Goal: Check status: Check status

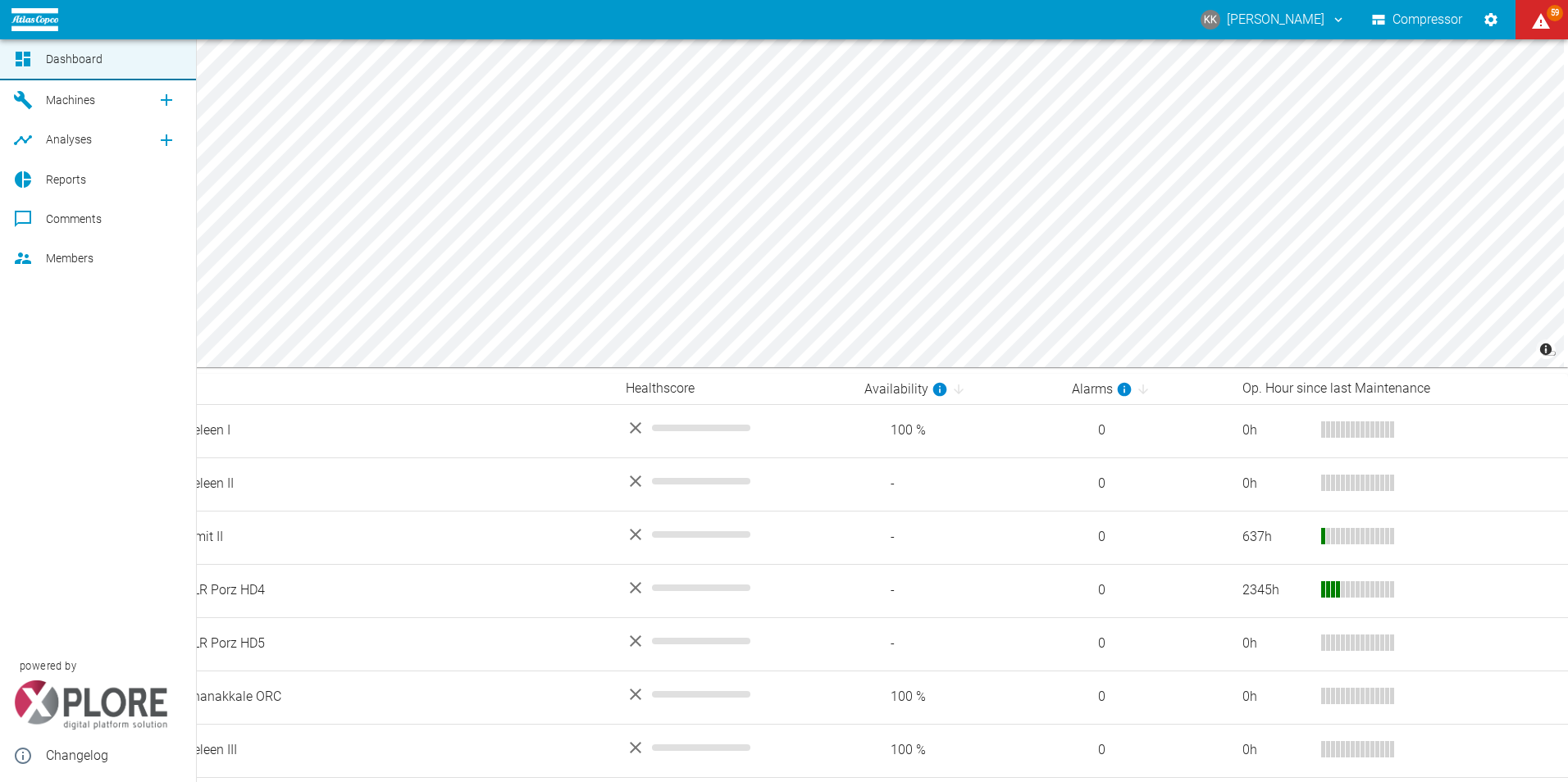
click at [69, 99] on span "Machines" at bounding box center [70, 99] width 49 height 13
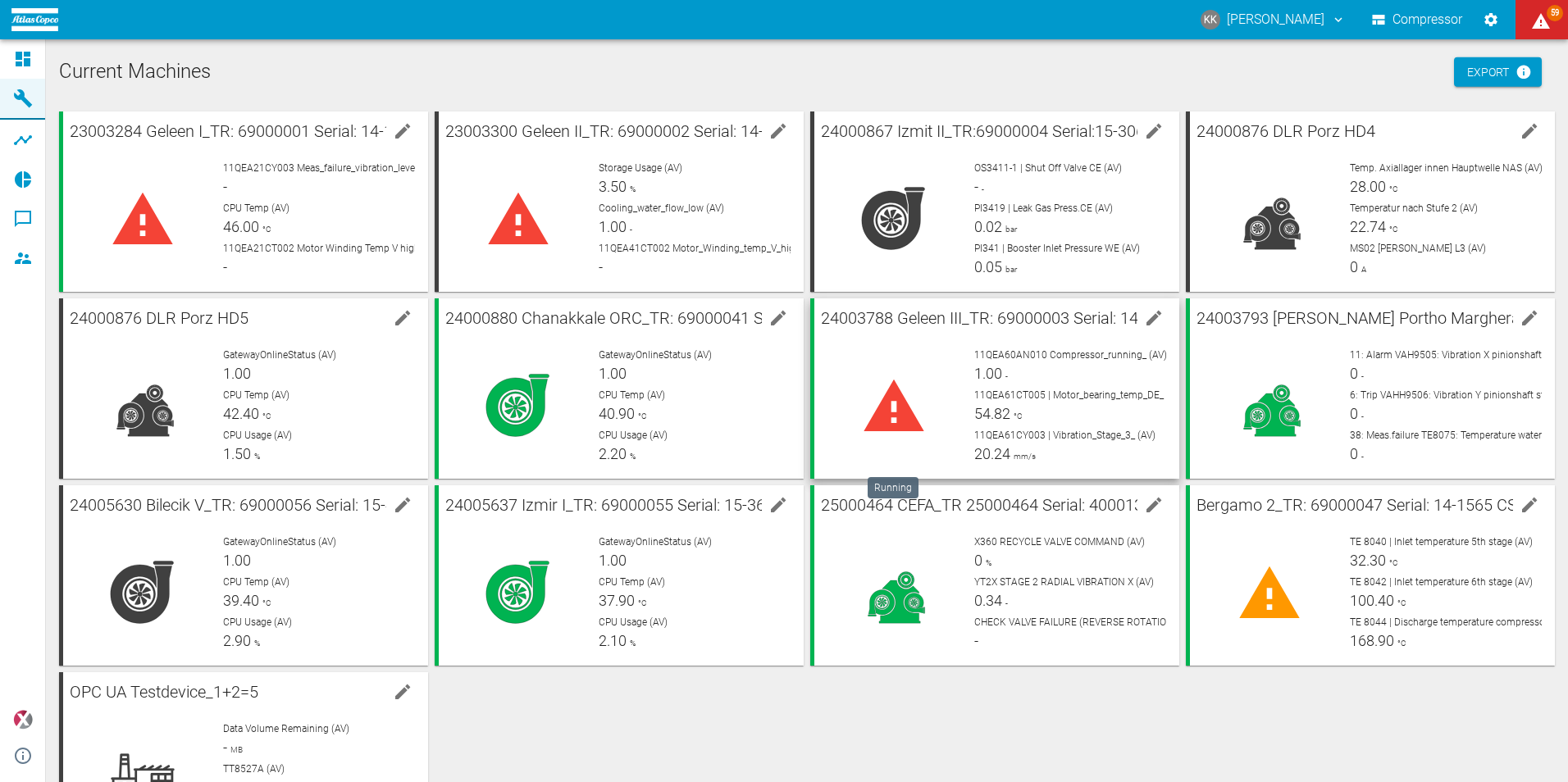
click at [892, 409] on icon at bounding box center [893, 406] width 66 height 66
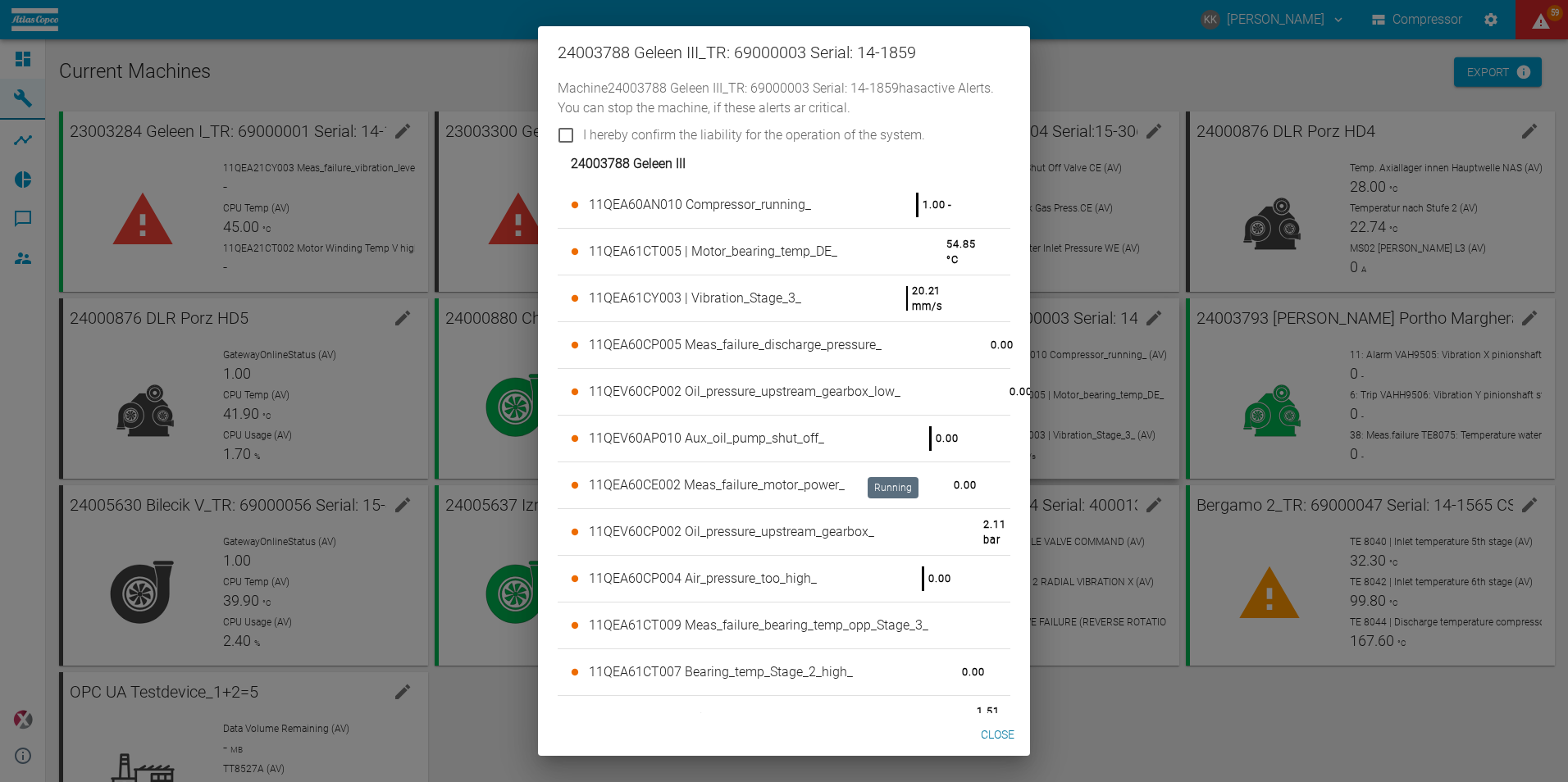
click at [562, 137] on input "I hereby confirm the liability for the operation of the system." at bounding box center [565, 135] width 34 height 34
checkbox input "true"
click at [994, 731] on button "Close" at bounding box center [997, 735] width 53 height 30
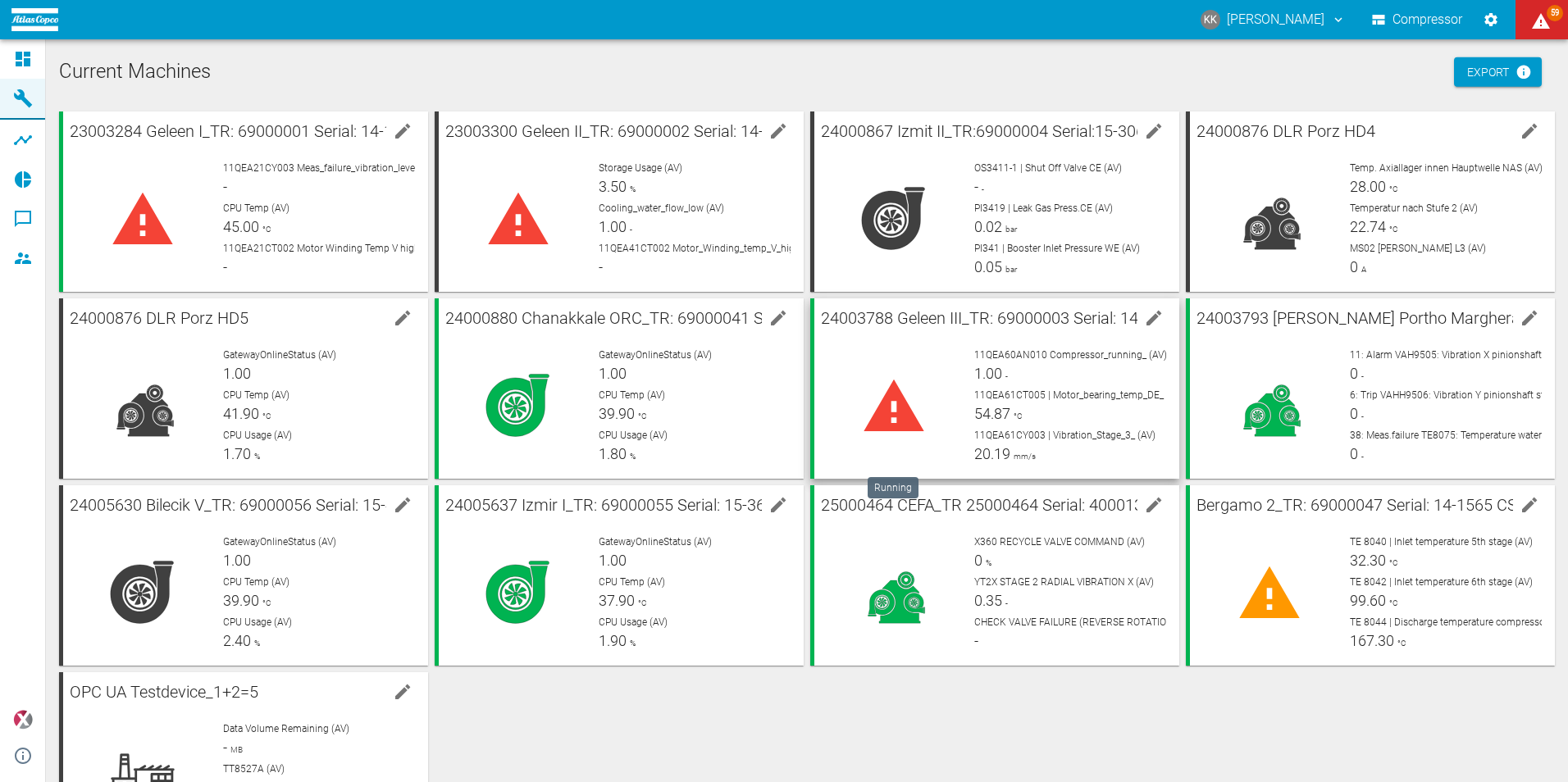
drag, startPoint x: 1103, startPoint y: 362, endPoint x: 1112, endPoint y: 369, distance: 11.4
click at [1103, 362] on p "11QEA60AN010 Compressor_running_ (AV)" at bounding box center [1070, 354] width 192 height 15
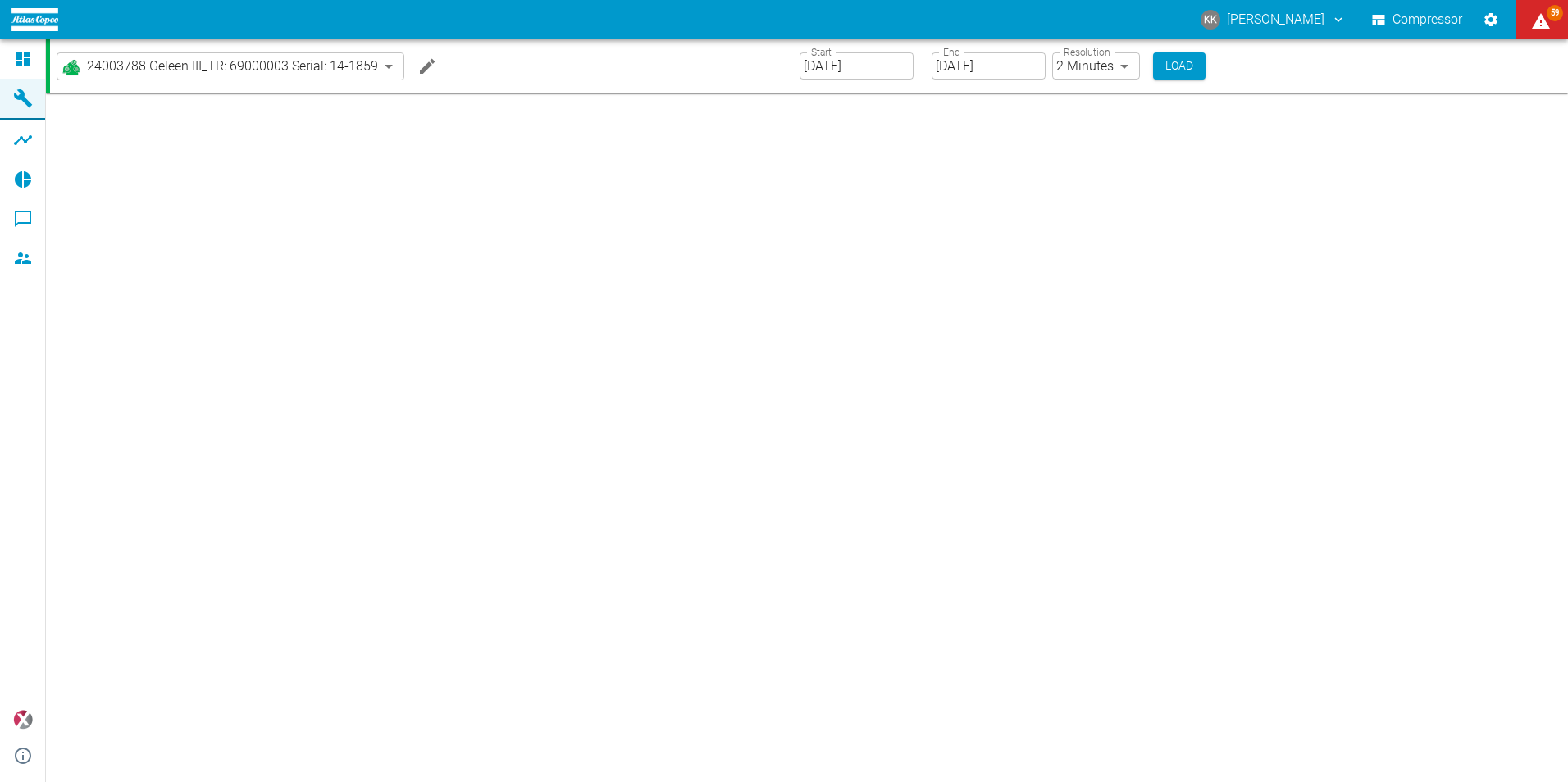
type input "2min"
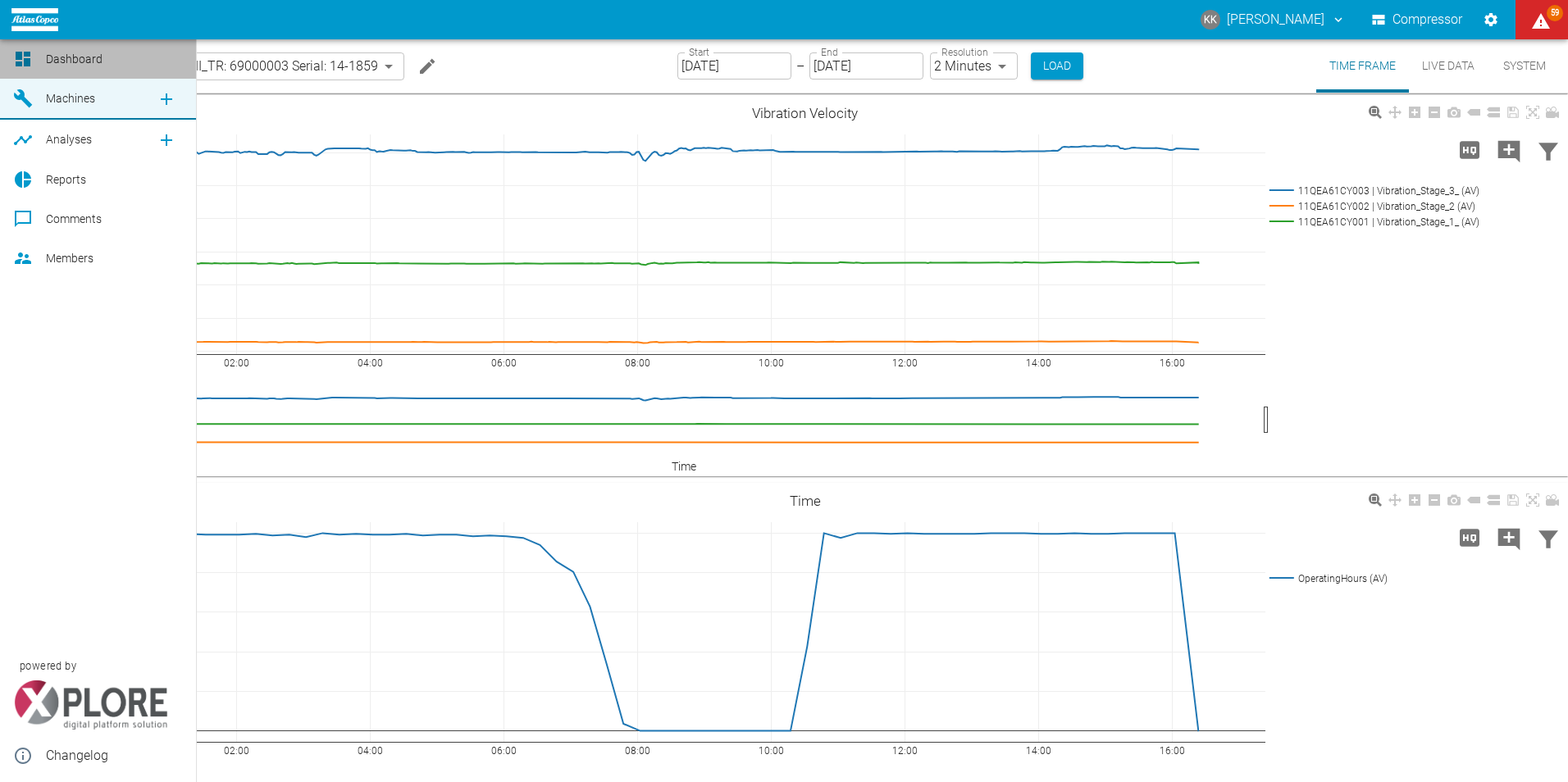
click at [69, 56] on span "Dashboard" at bounding box center [74, 59] width 56 height 13
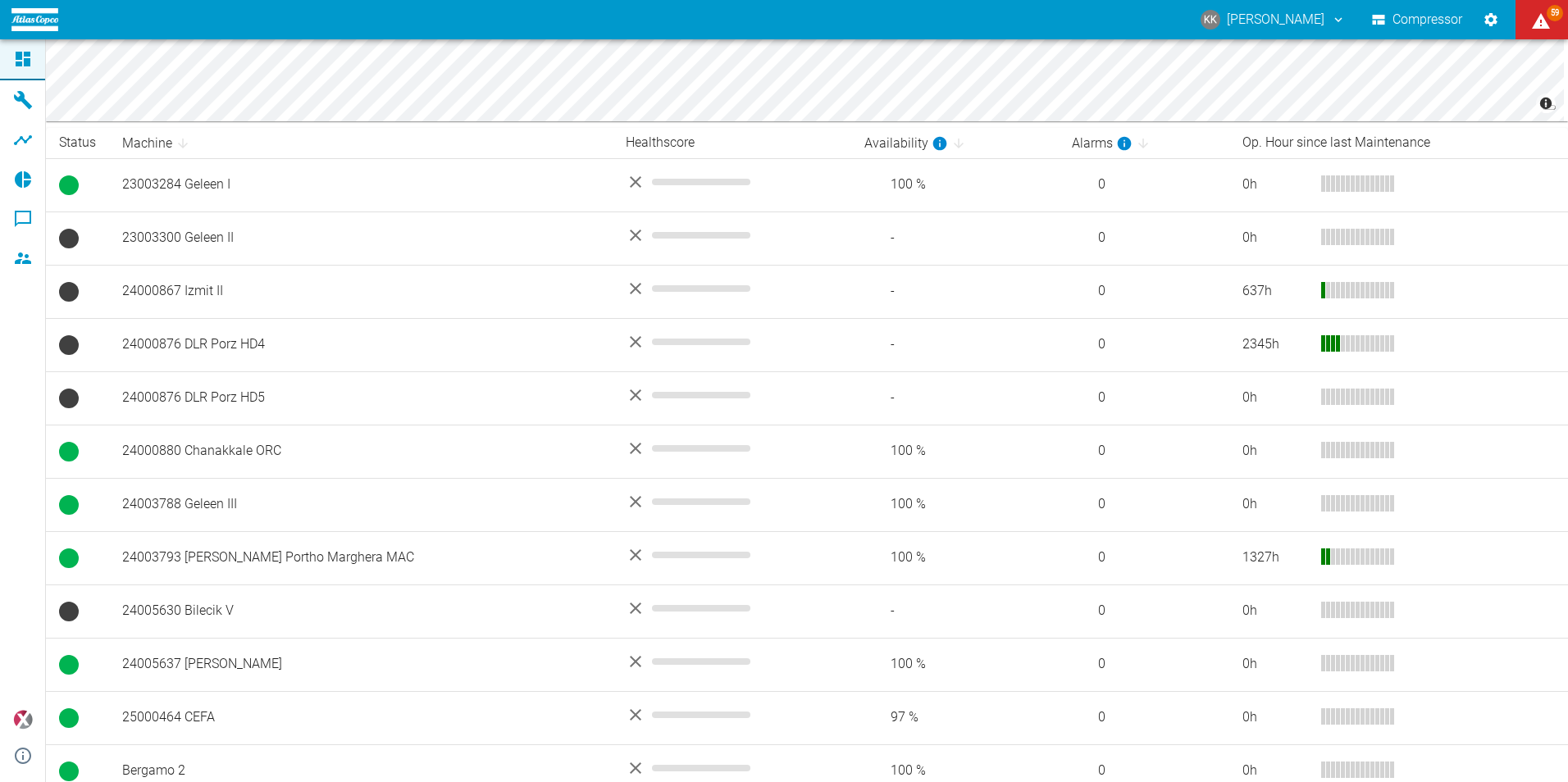
scroll to position [316, 0]
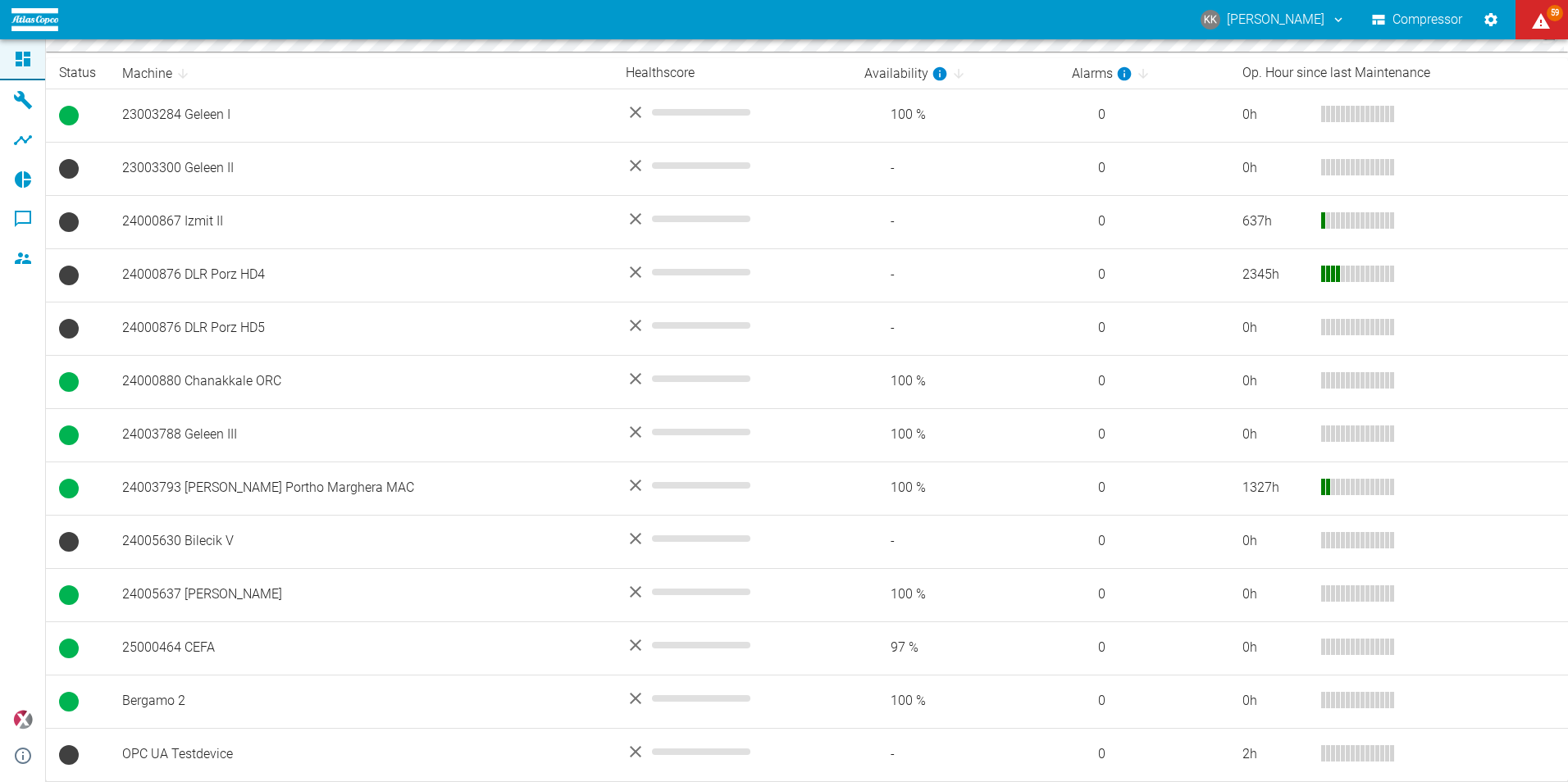
click at [174, 646] on td "25000464 CEFA" at bounding box center [361, 648] width 503 height 54
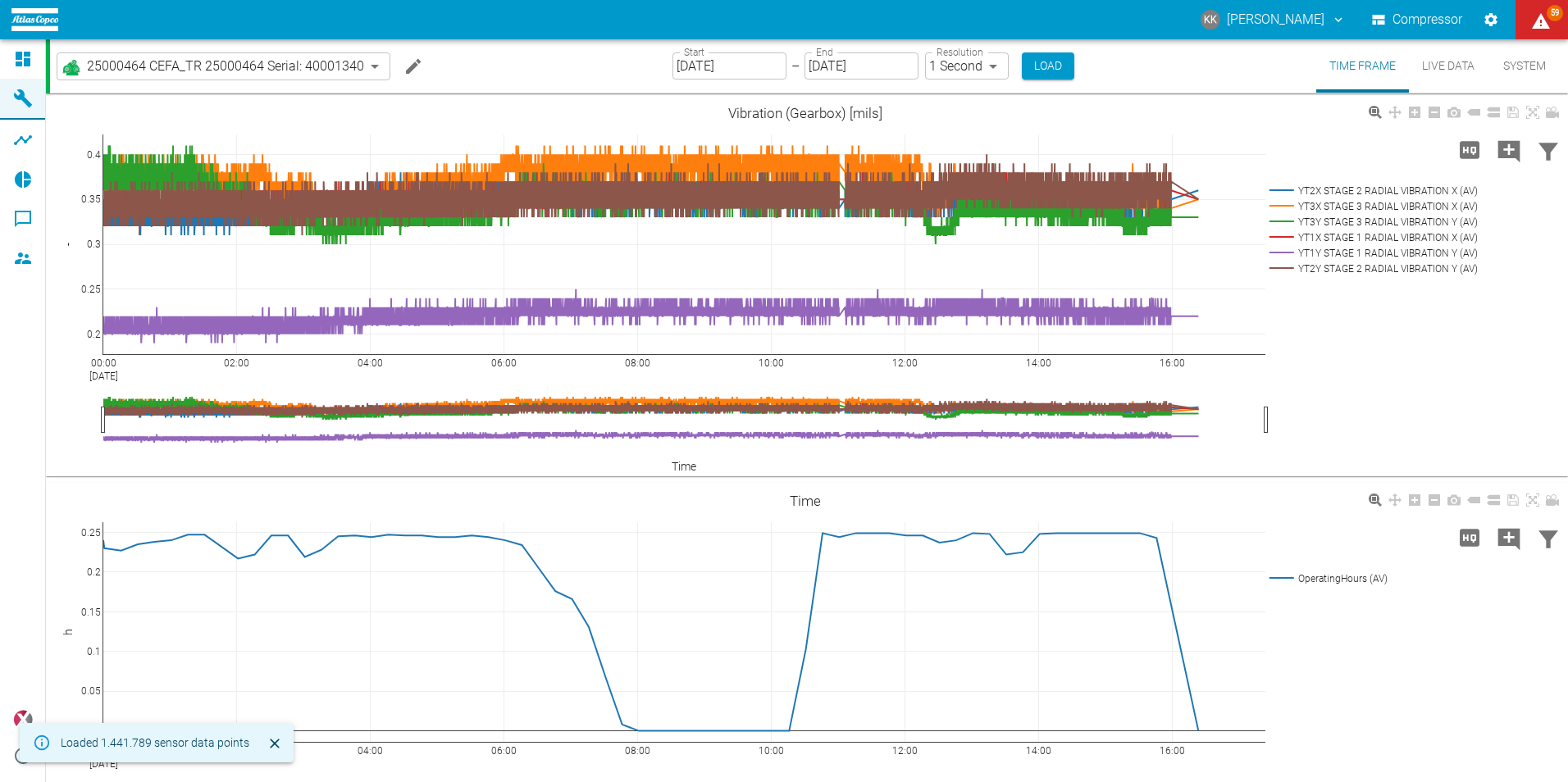
click at [989, 64] on body "KK Kristian Knobbe Compressor 59 Dashboard Machines Analyses Reports Comments M…" at bounding box center [784, 391] width 1568 height 782
type input "2min"
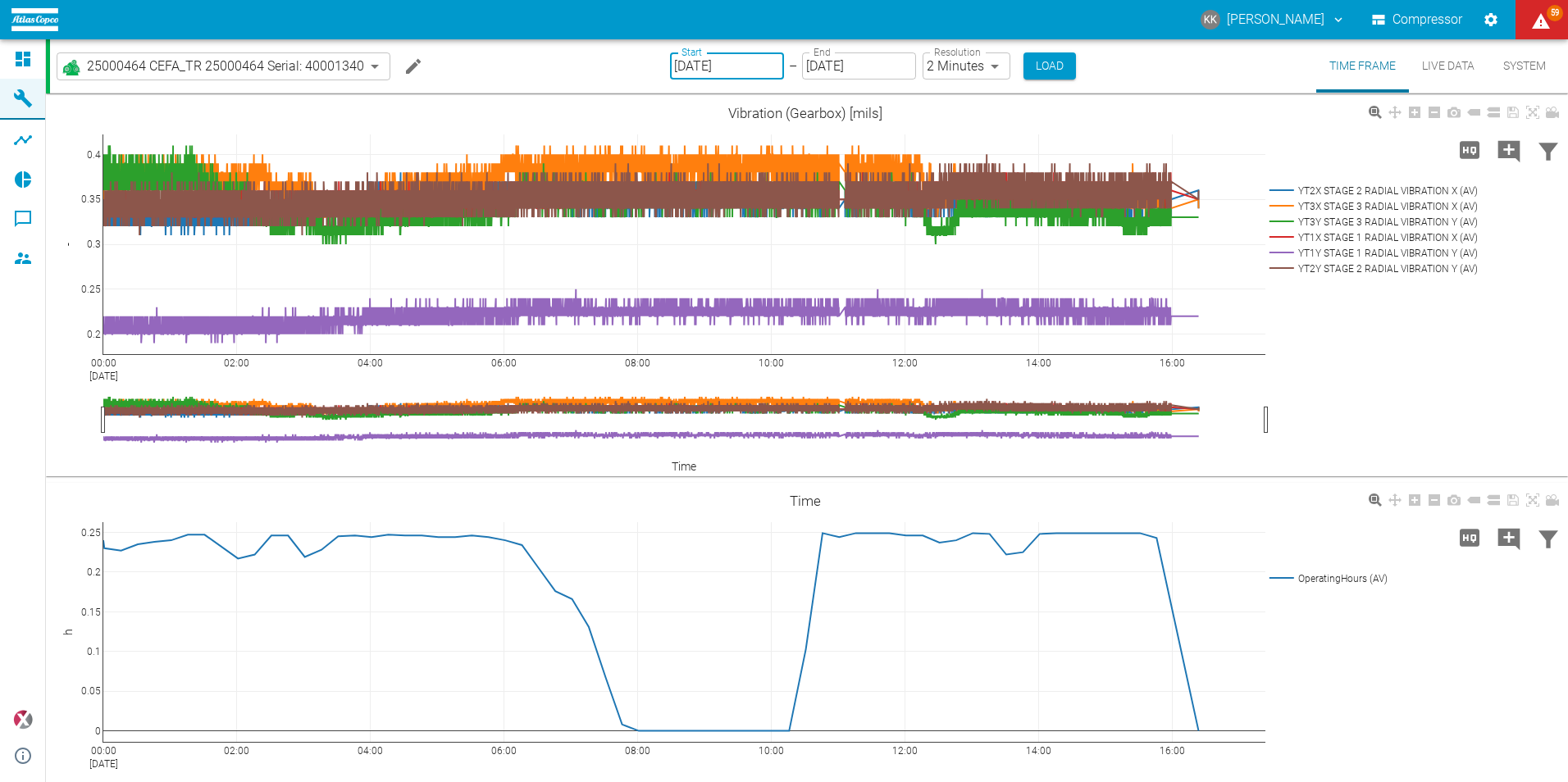
click at [755, 66] on input "09/17/2025" at bounding box center [727, 66] width 114 height 27
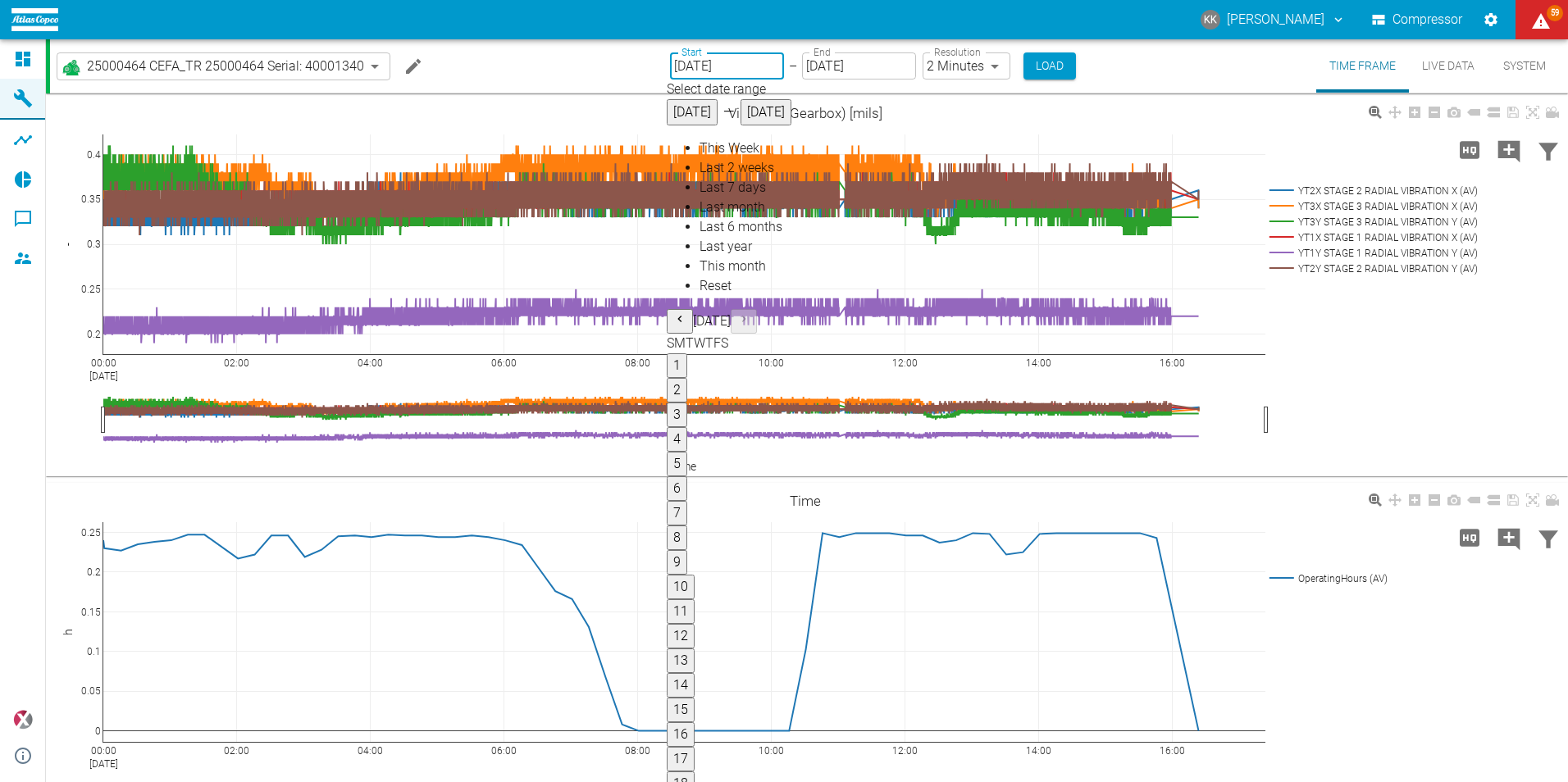
type input "[DATE]"
click at [1047, 63] on button "Load" at bounding box center [1050, 66] width 53 height 27
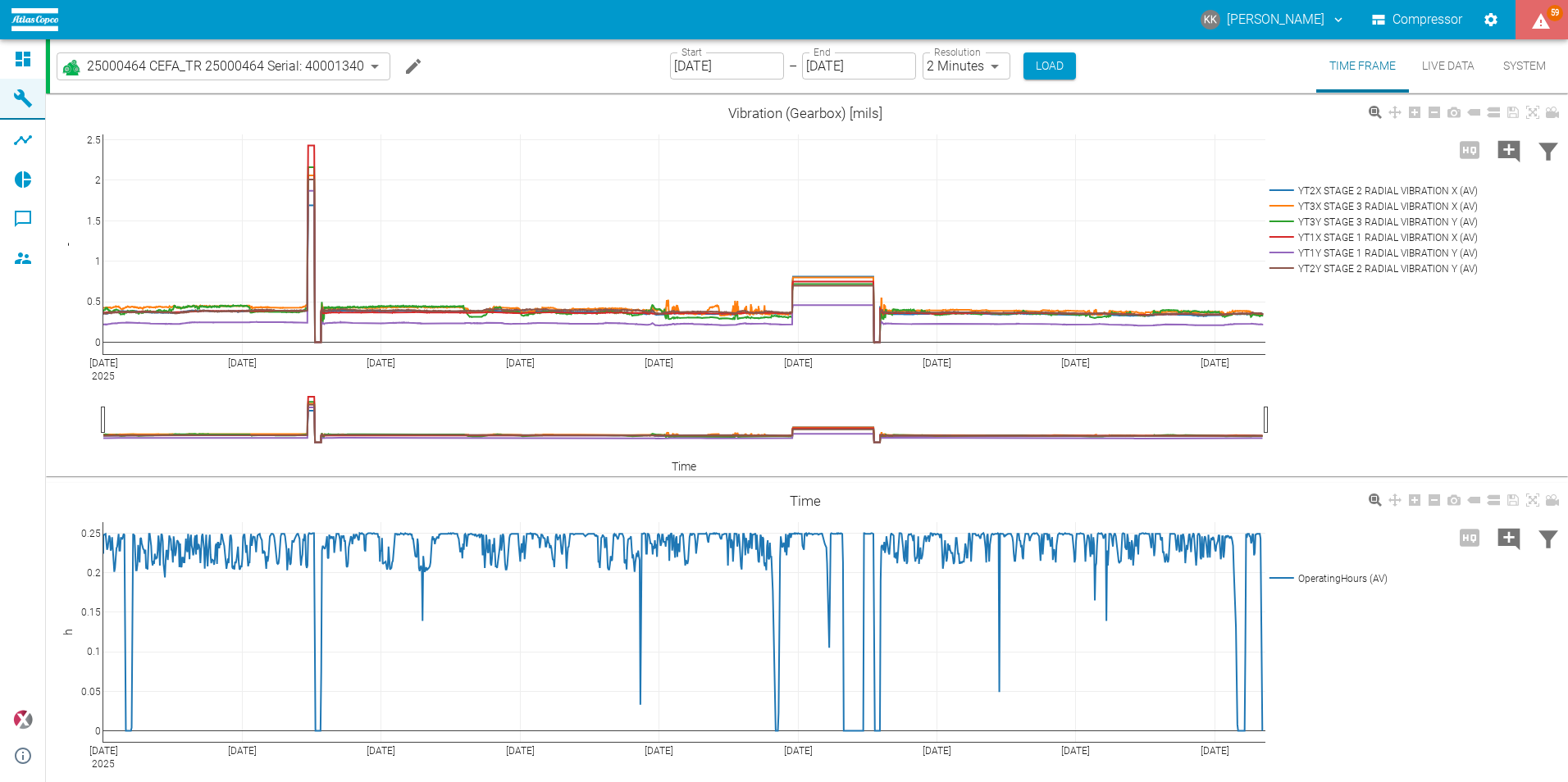
click at [1543, 16] on icon "displayAlerts" at bounding box center [1541, 21] width 19 height 19
click at [1526, 782] on div at bounding box center [784, 795] width 1568 height 0
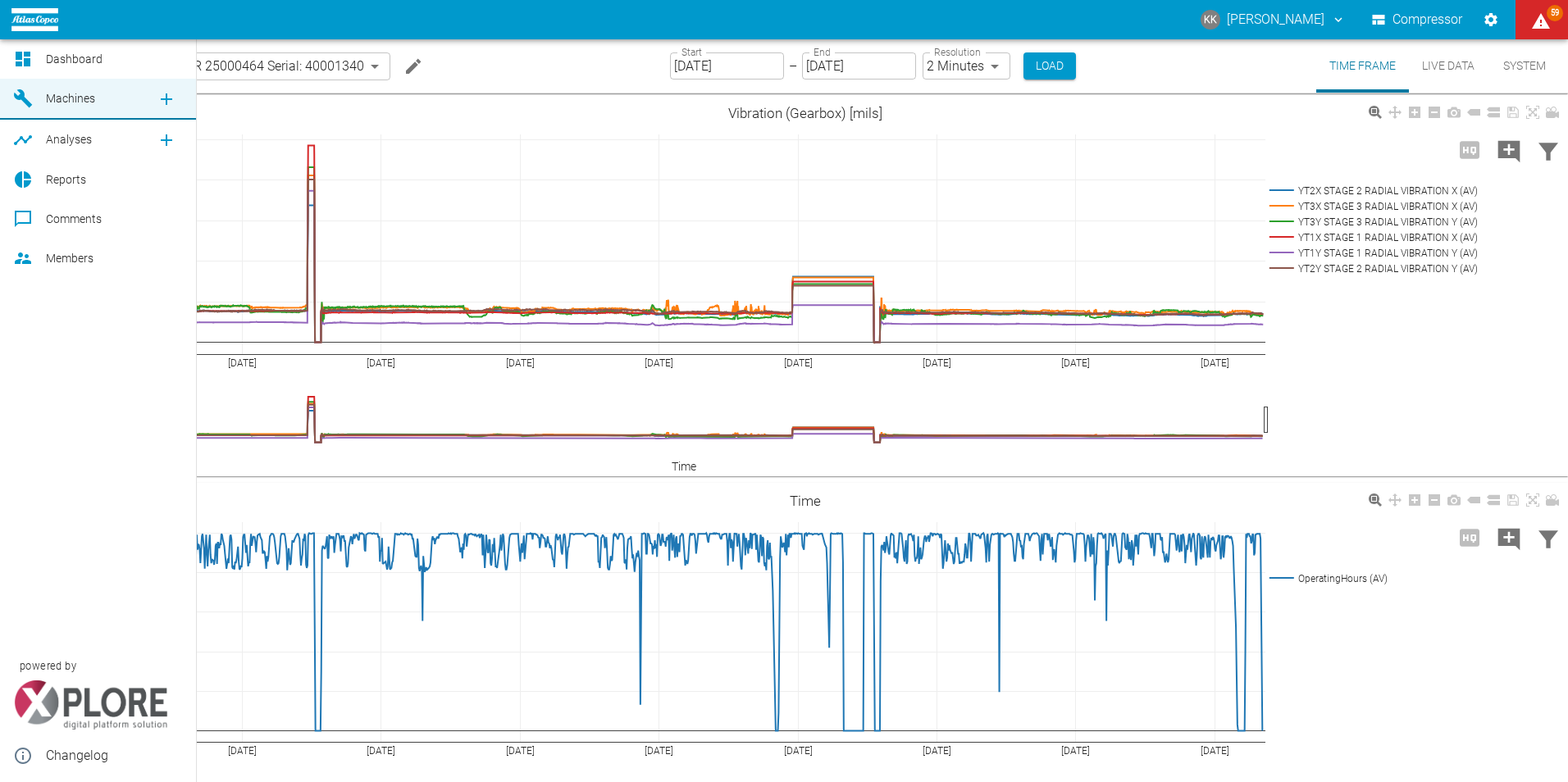
click at [21, 134] on icon at bounding box center [23, 140] width 19 height 19
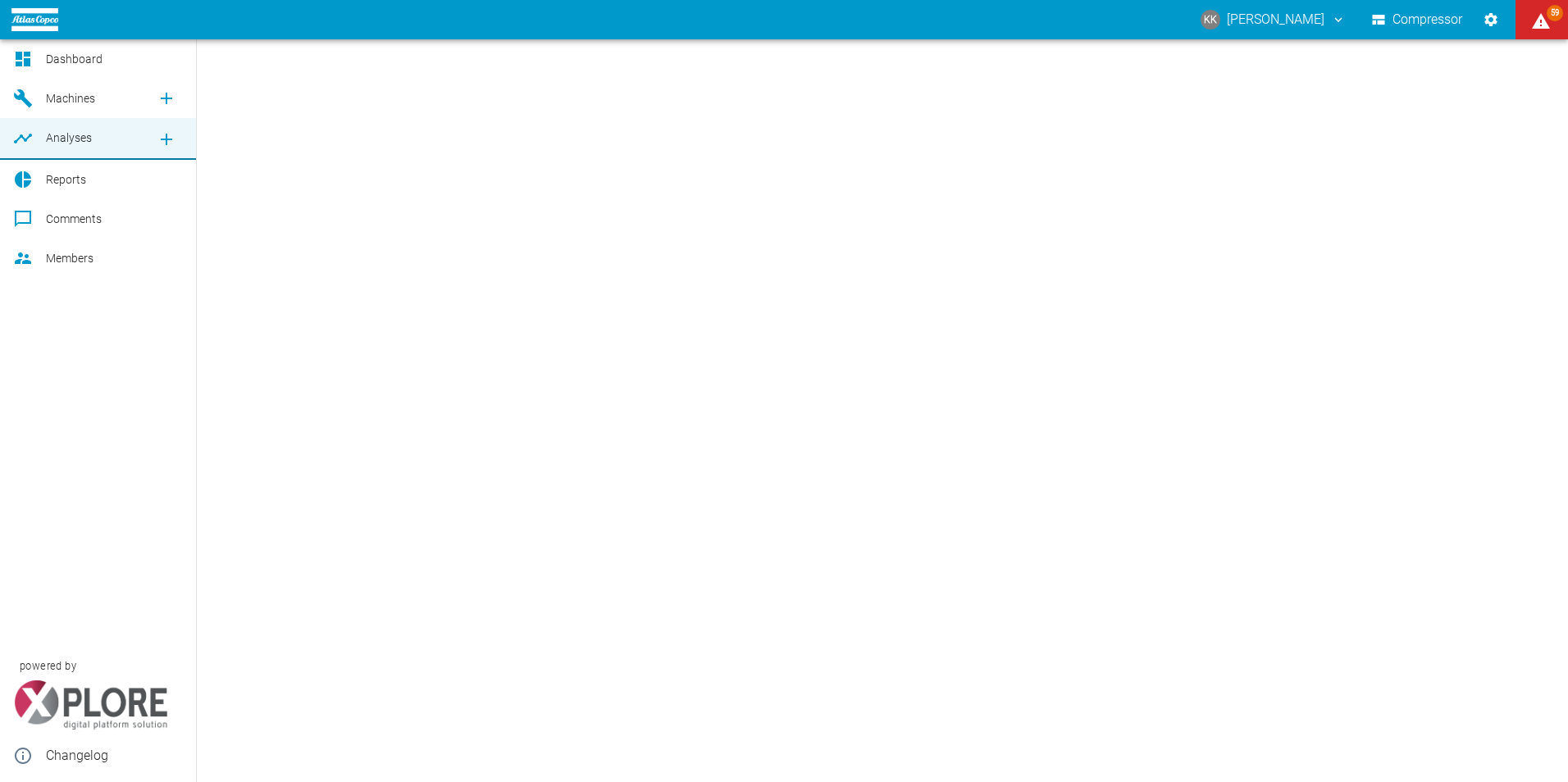
click at [67, 134] on span "Analyses" at bounding box center [69, 137] width 46 height 13
click at [69, 101] on span "Machines" at bounding box center [70, 98] width 49 height 13
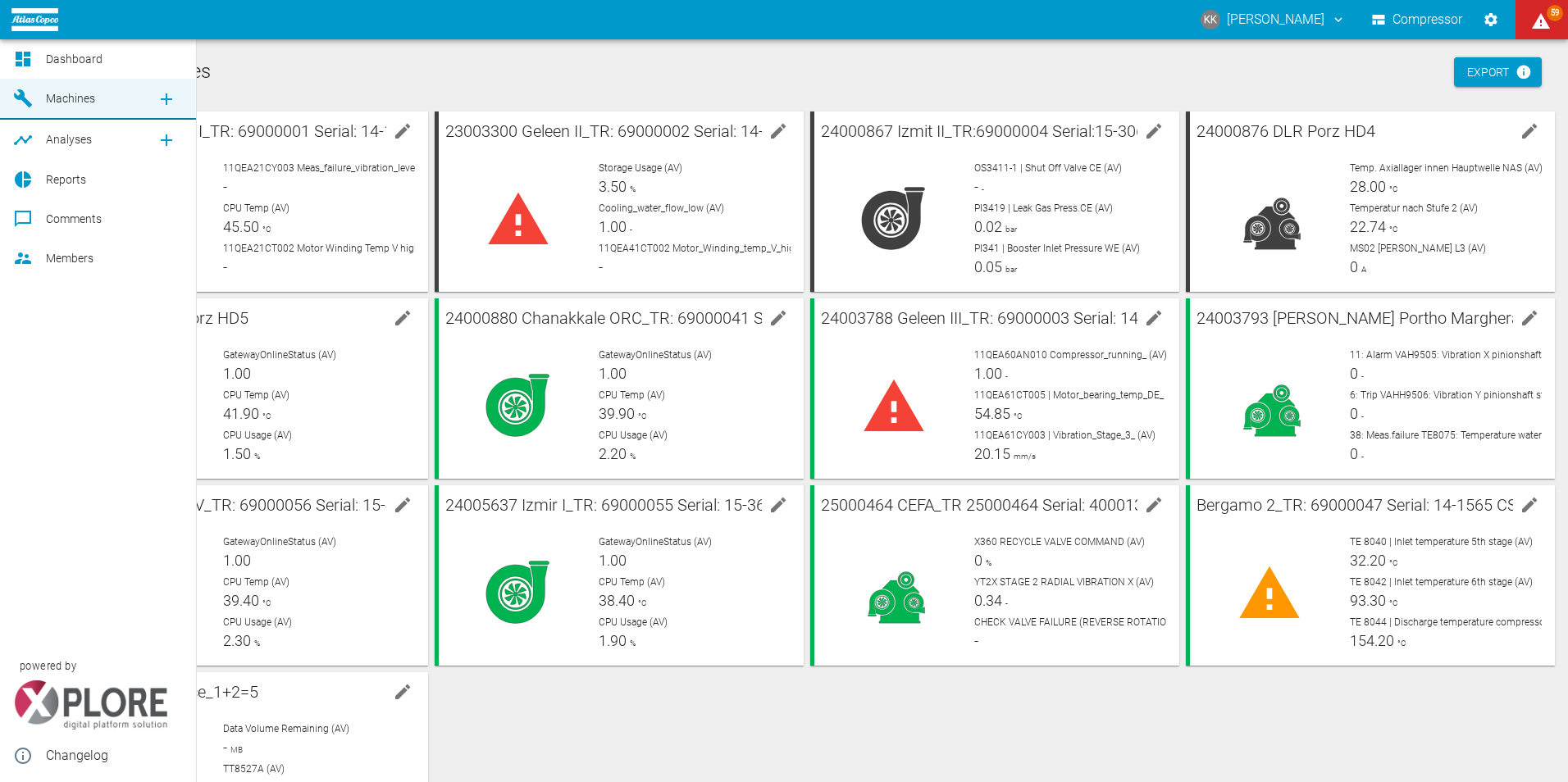
click at [65, 179] on span "Reports" at bounding box center [66, 179] width 40 height 13
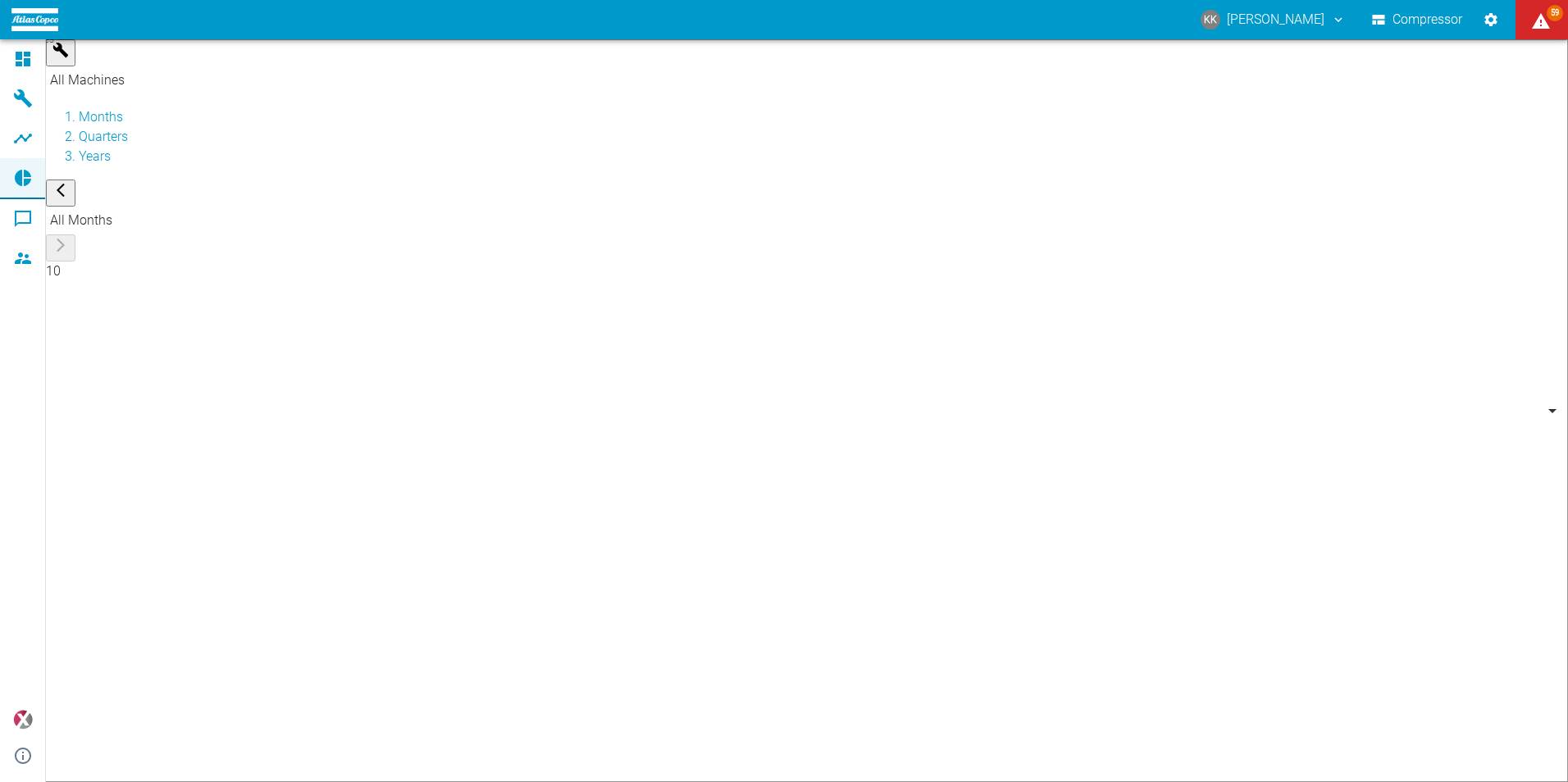
click at [216, 55] on body "KK Kristian Knobbe Compressor 59 Dashboard Machines Analyses Reports Comments M…" at bounding box center [784, 391] width 1568 height 782
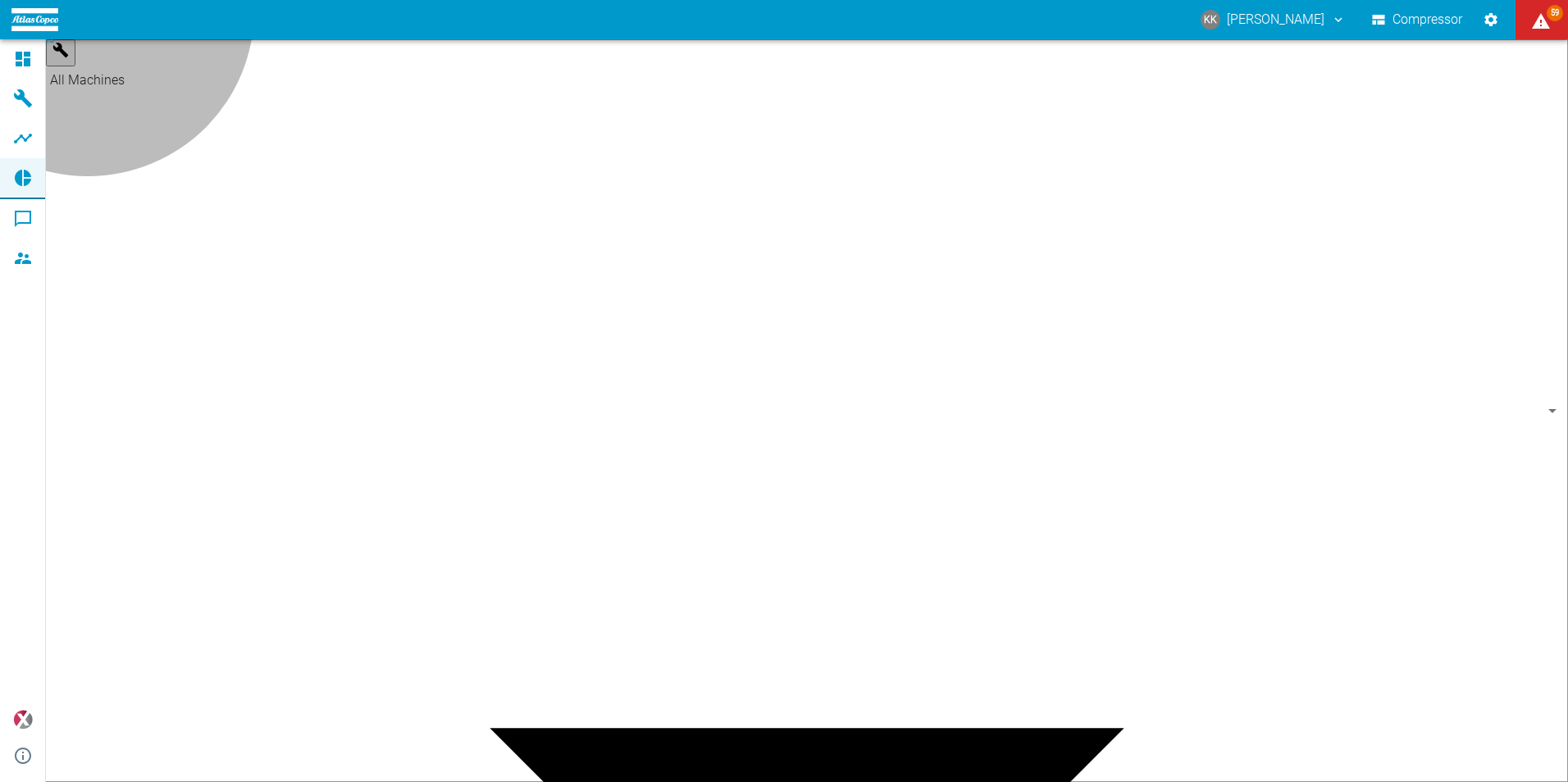
type input "44466a85-c59a-4c11-a2e3-eeff928b5c1e"
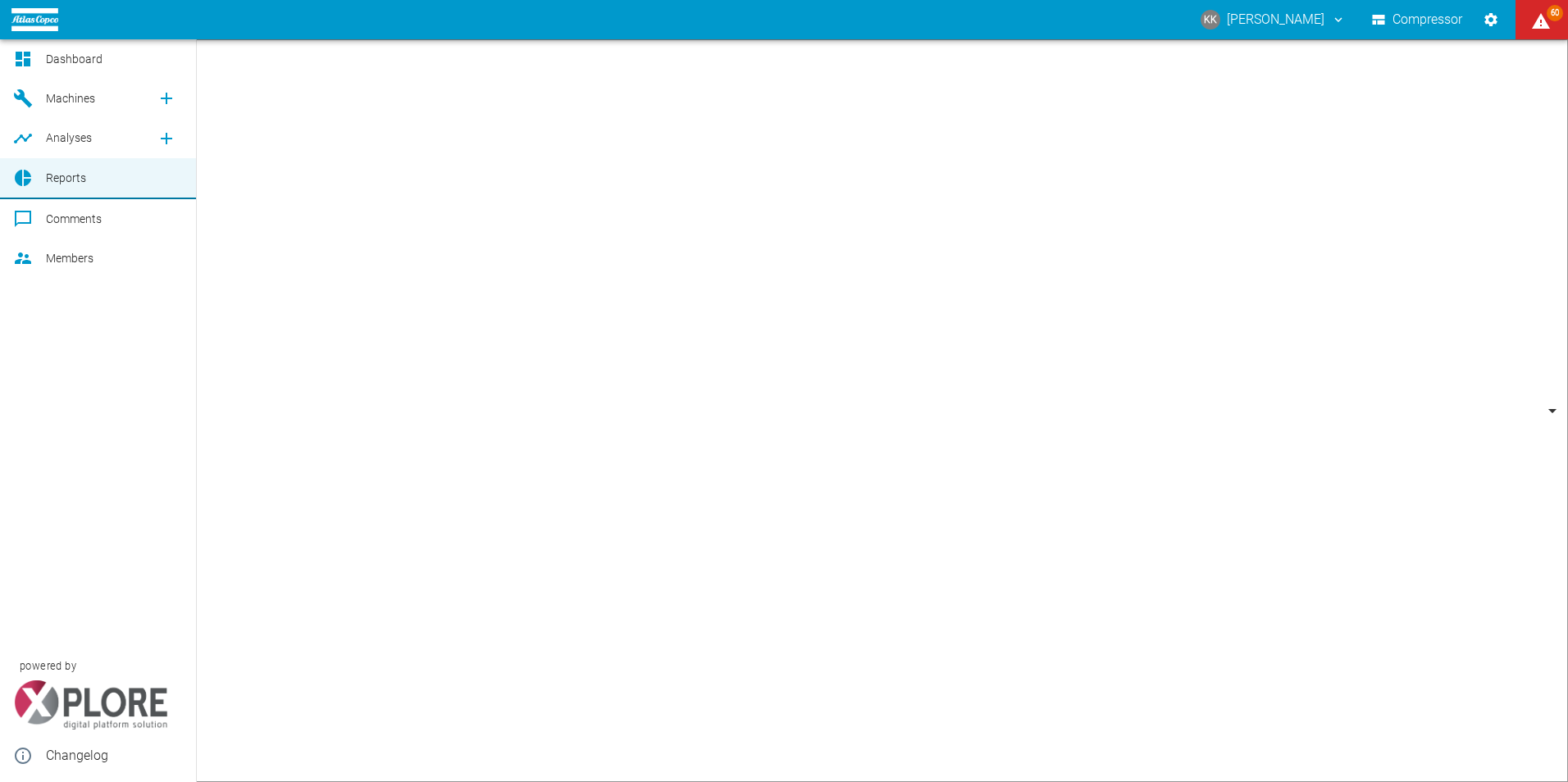
click at [75, 55] on span "Dashboard" at bounding box center [74, 59] width 56 height 13
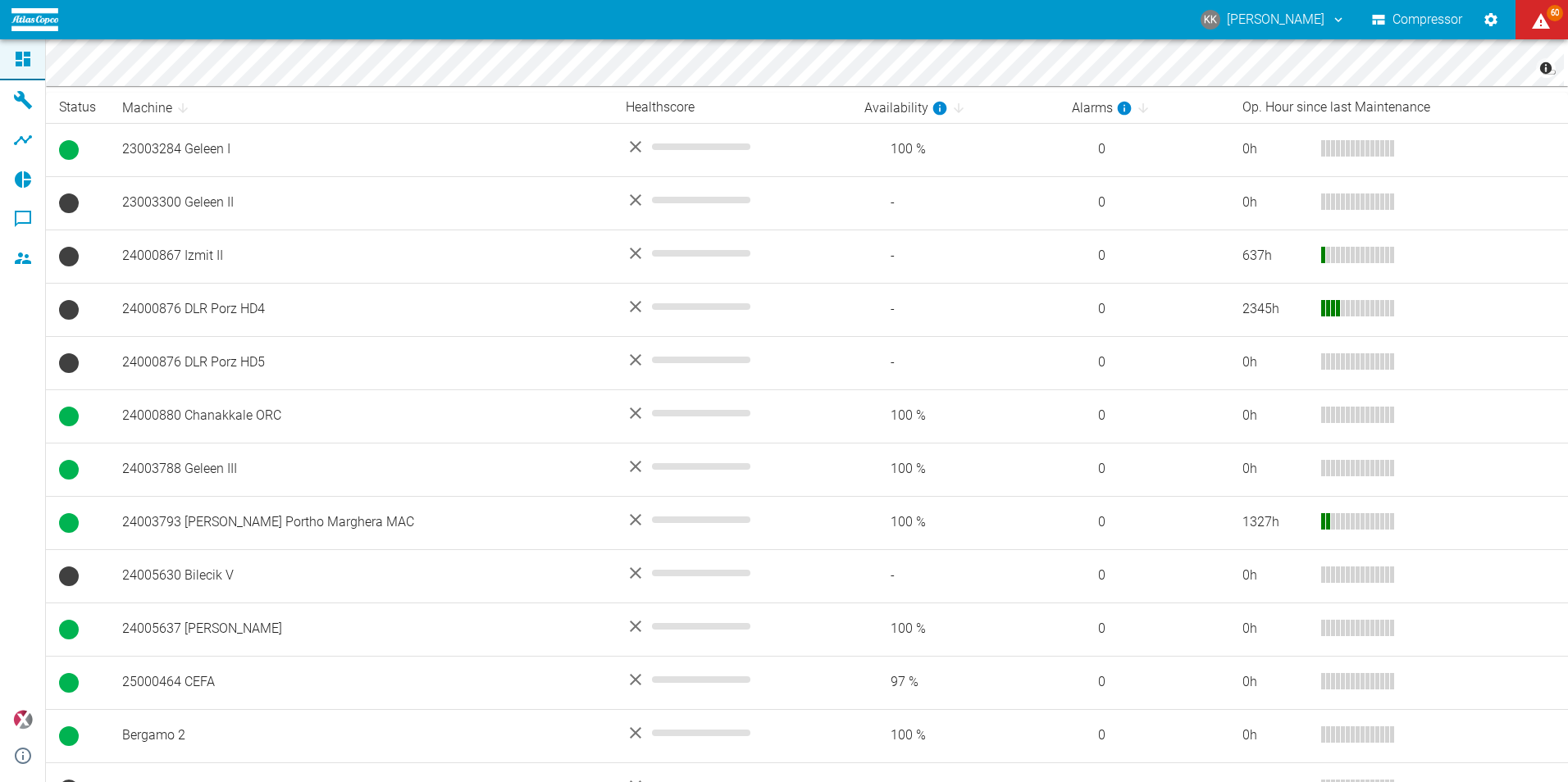
scroll to position [316, 0]
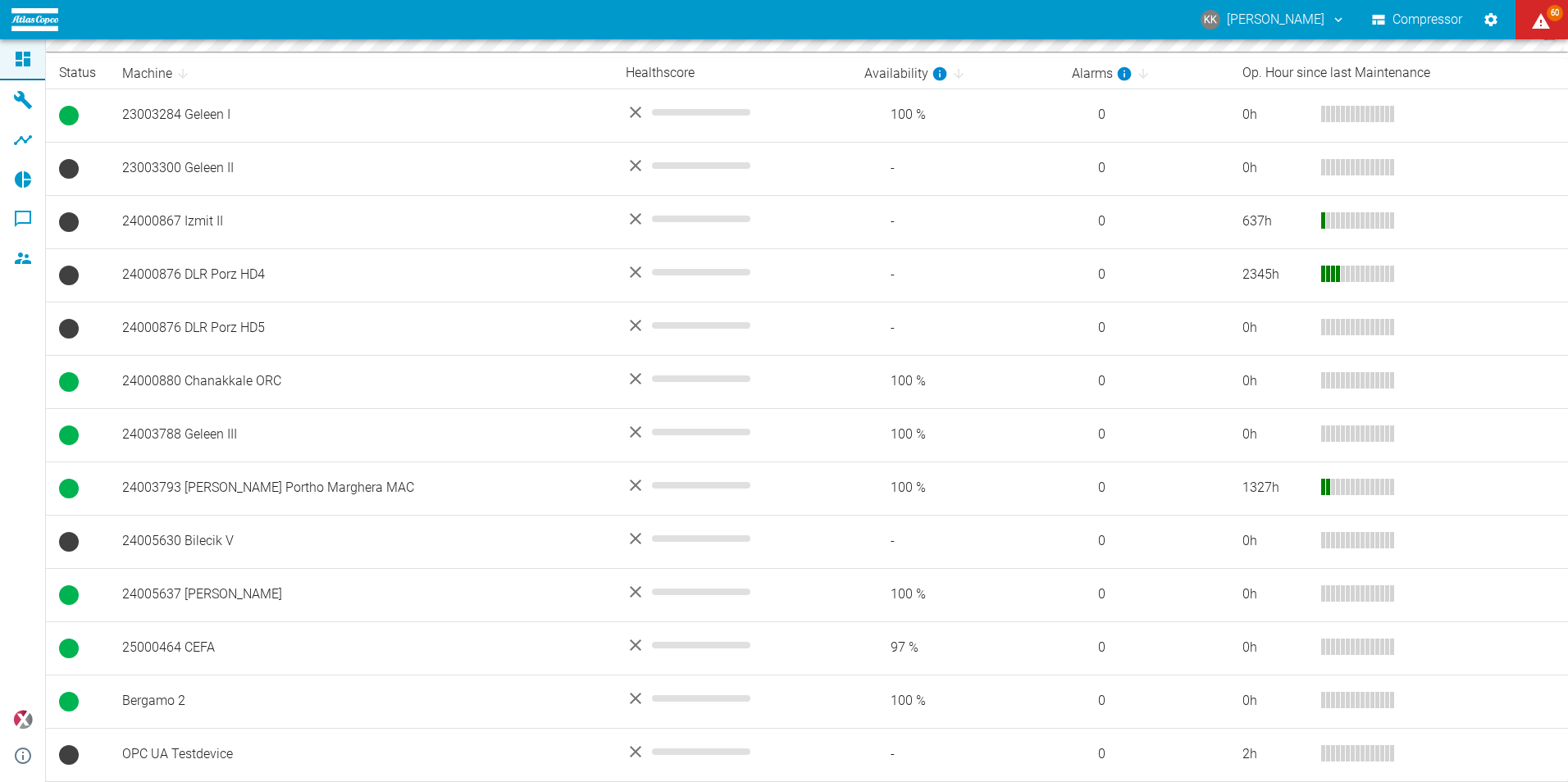
click at [192, 646] on td "25000464 CEFA" at bounding box center [361, 648] width 503 height 54
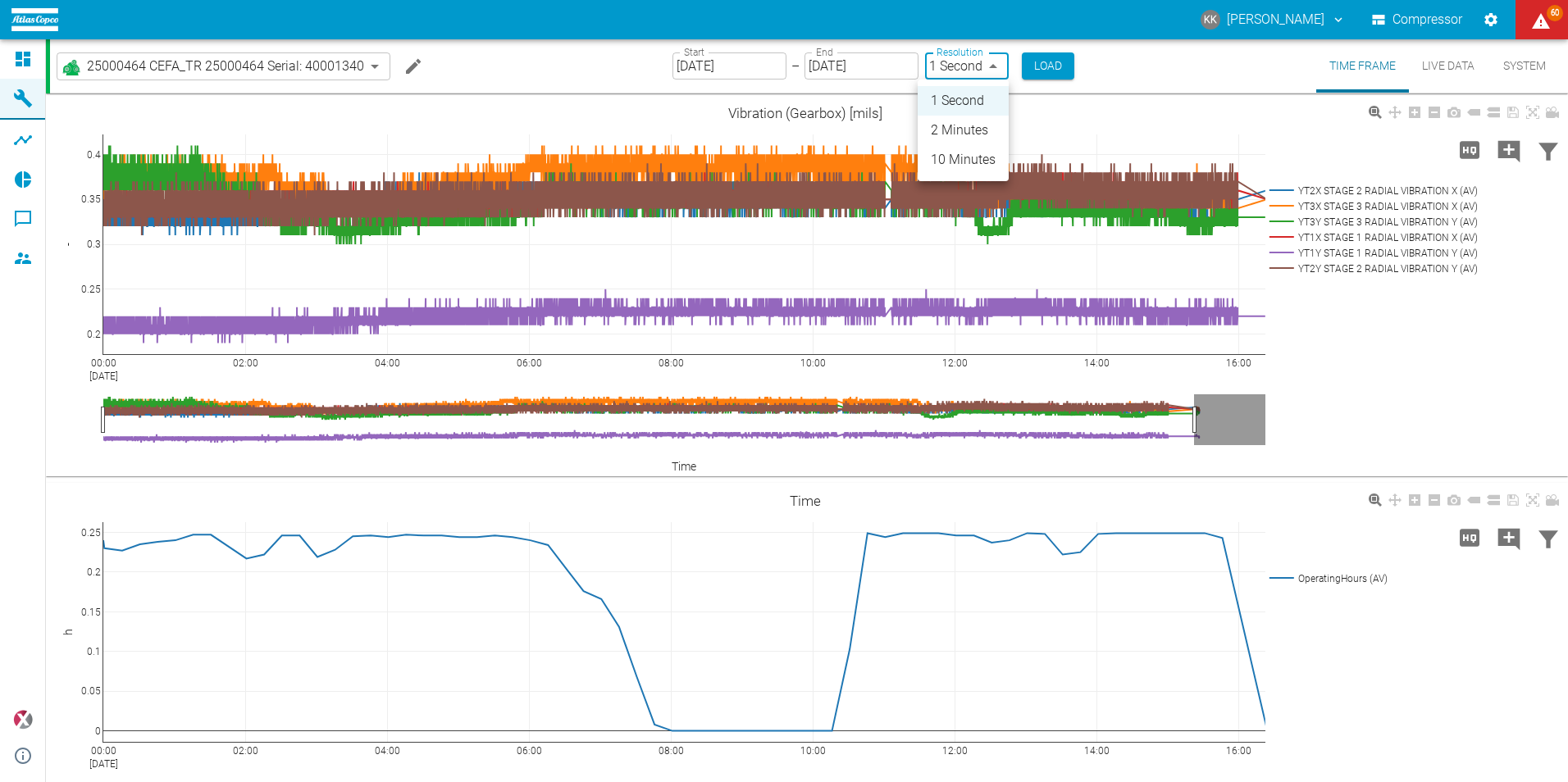
click at [990, 62] on body "KK Kristian Knobbe Compressor 60 Dashboard Machines Analyses Reports Comments M…" at bounding box center [784, 391] width 1568 height 782
click at [960, 128] on li "2 Minutes" at bounding box center [962, 130] width 91 height 30
type input "2min"
click at [1046, 66] on button "Load" at bounding box center [1050, 66] width 53 height 27
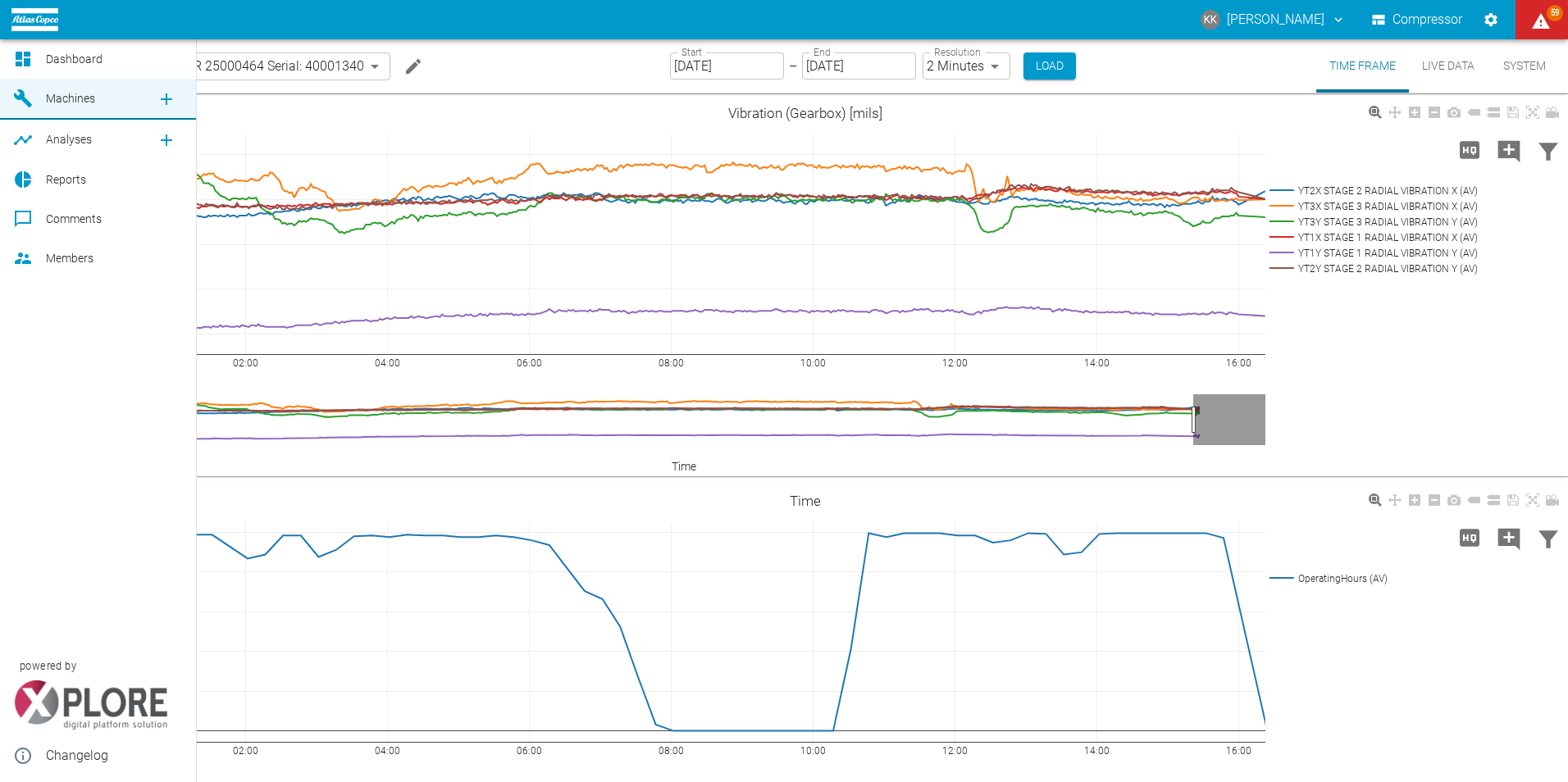
click at [76, 55] on span "Dashboard" at bounding box center [74, 59] width 56 height 13
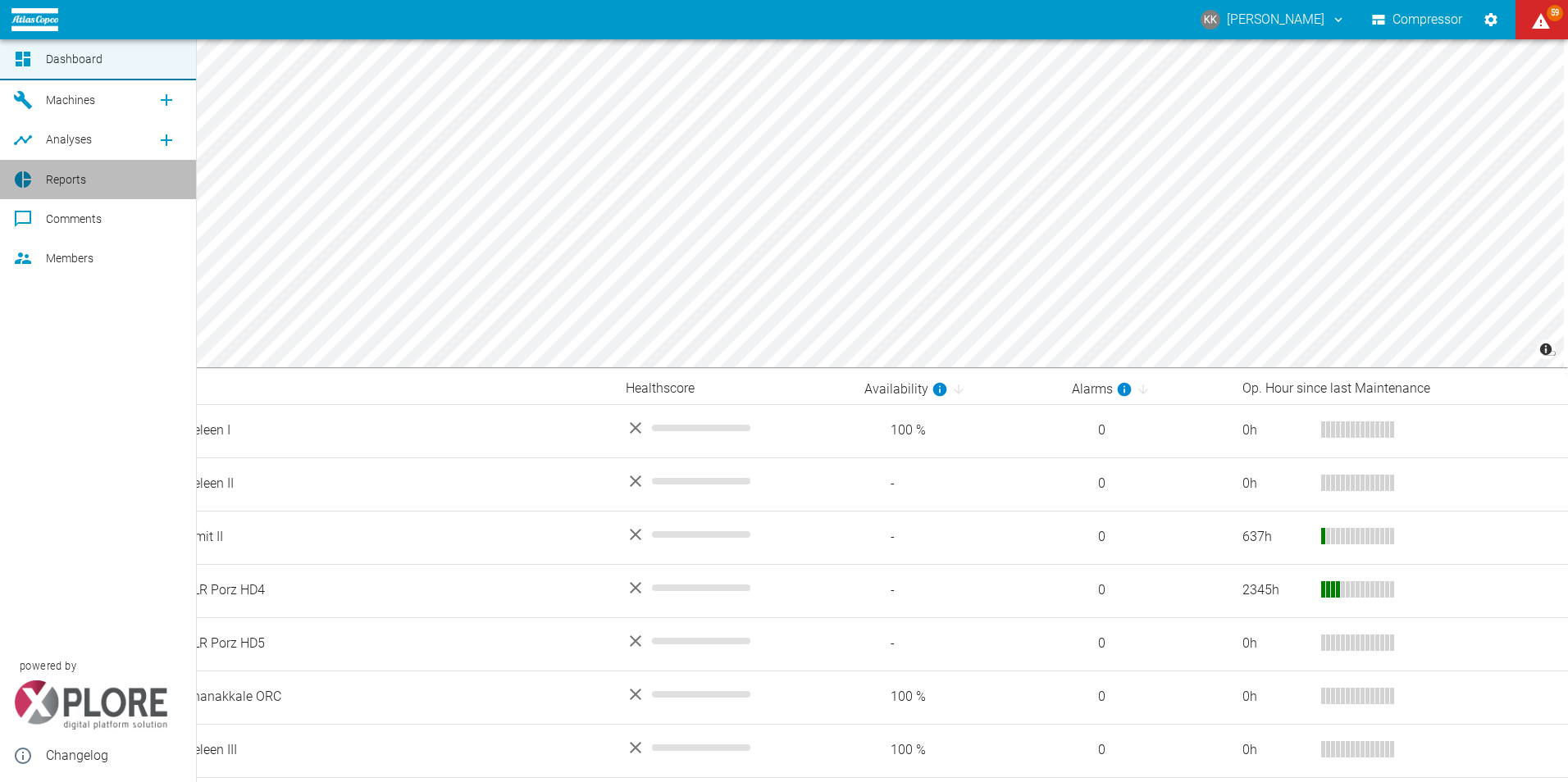
click at [73, 176] on span "Reports" at bounding box center [66, 179] width 40 height 13
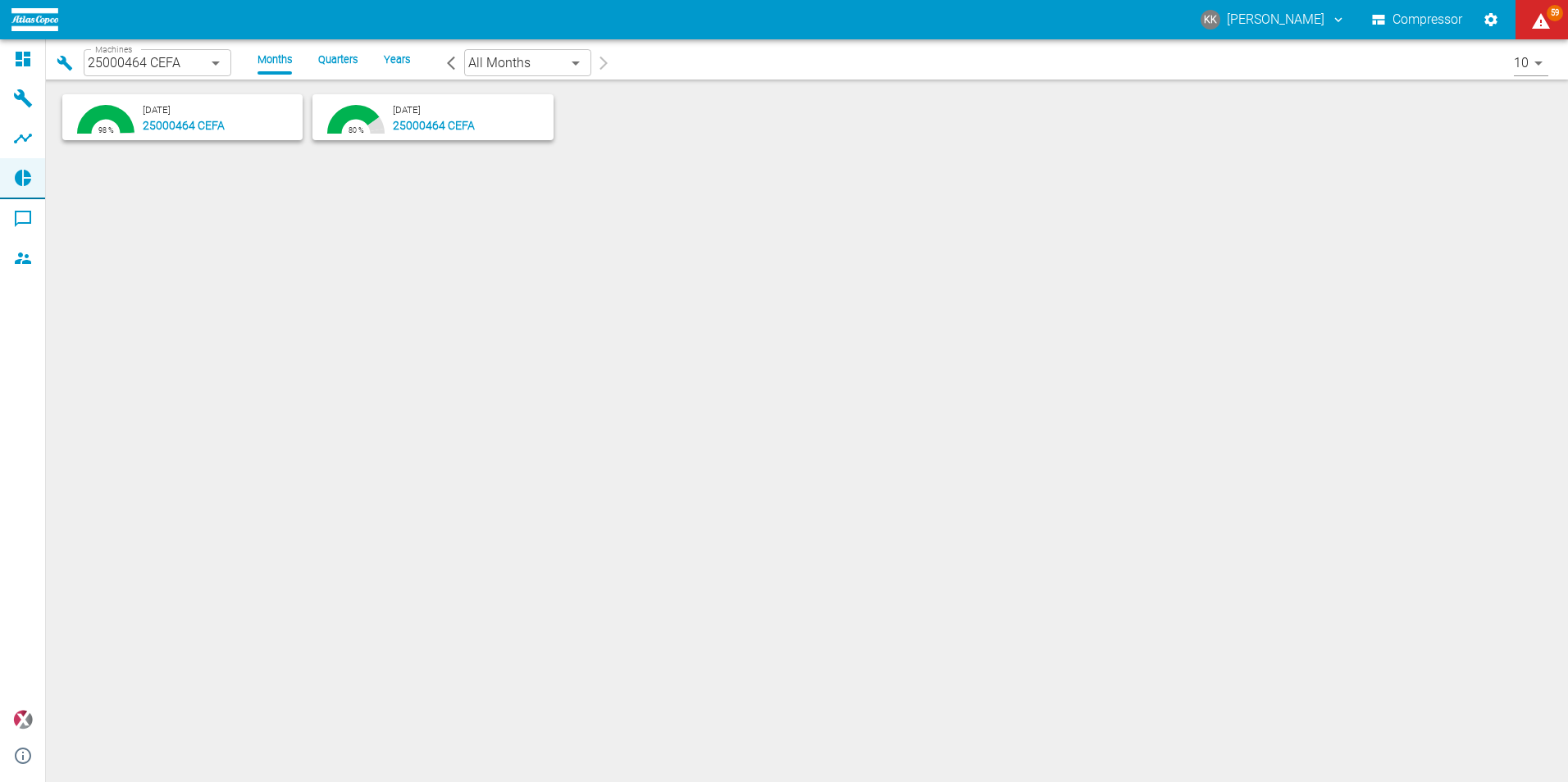
click at [193, 62] on body "KK Kristian Knobbe Compressor 59 Dashboard Machines Analyses Reports Comments M…" at bounding box center [784, 391] width 1568 height 782
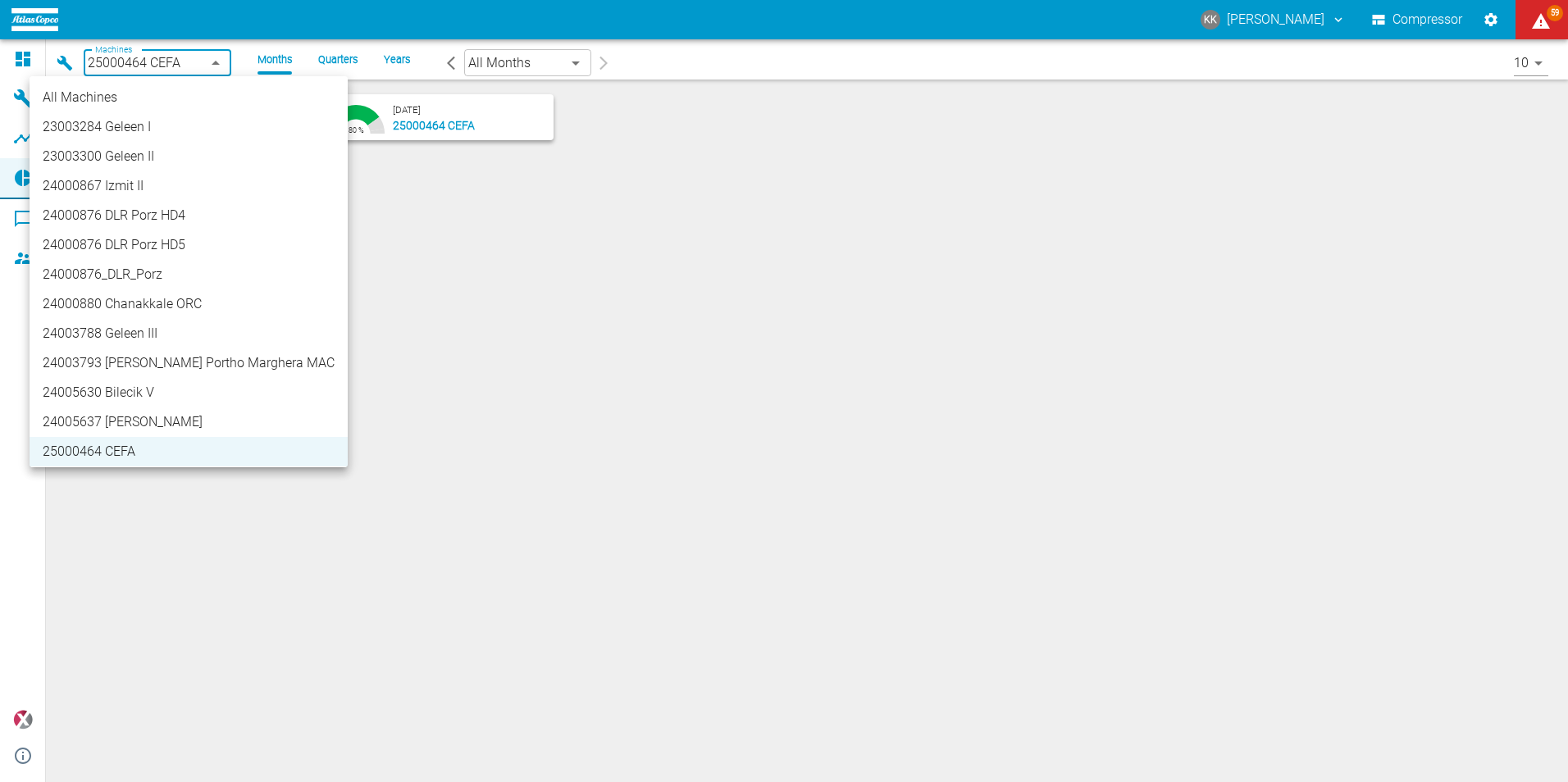
click at [103, 95] on li "All Machines" at bounding box center [189, 98] width 318 height 30
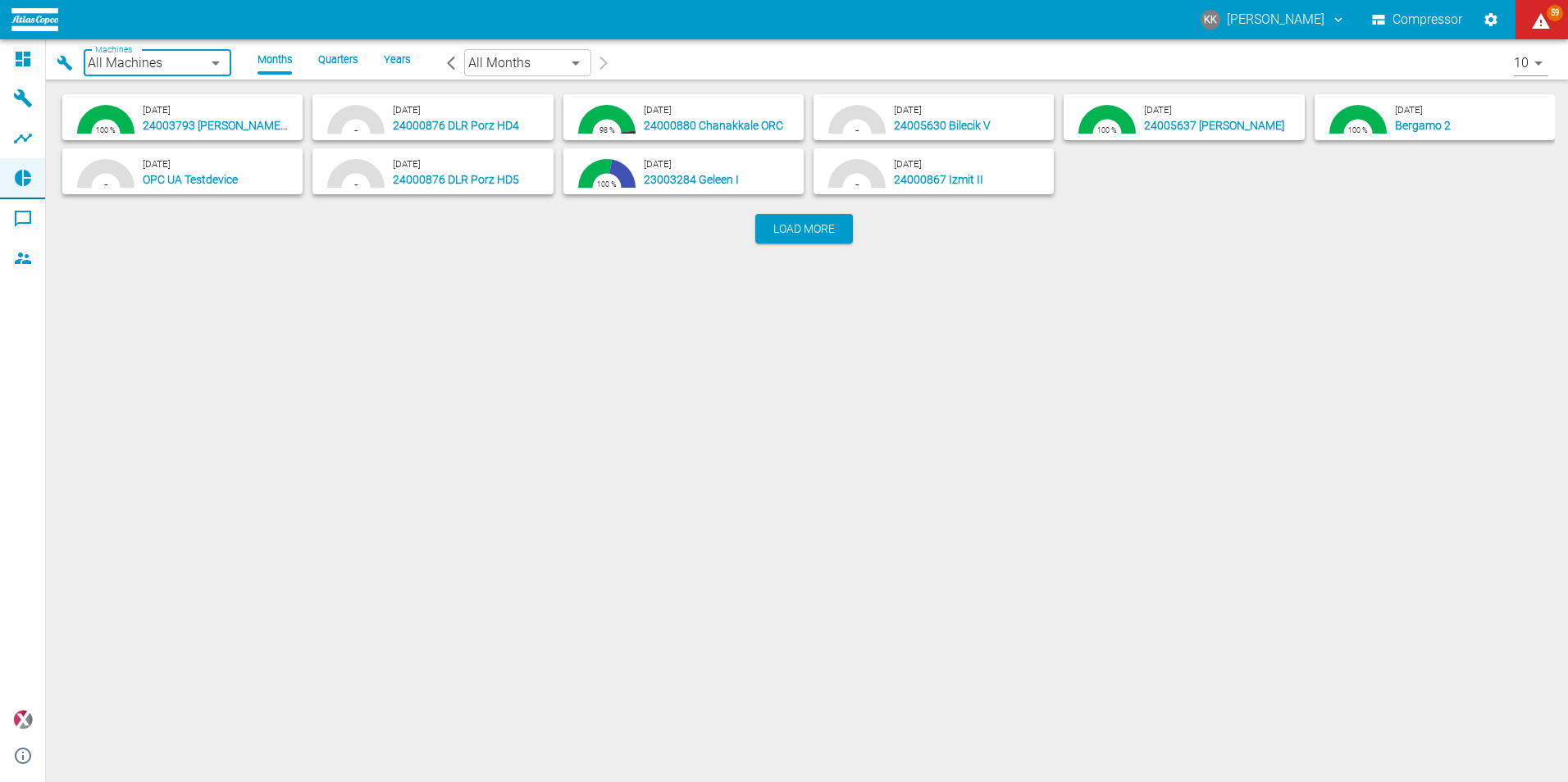
click at [193, 62] on body "KK Kristian Knobbe Compressor 59 Dashboard Machines Analyses Reports Comments M…" at bounding box center [784, 391] width 1568 height 782
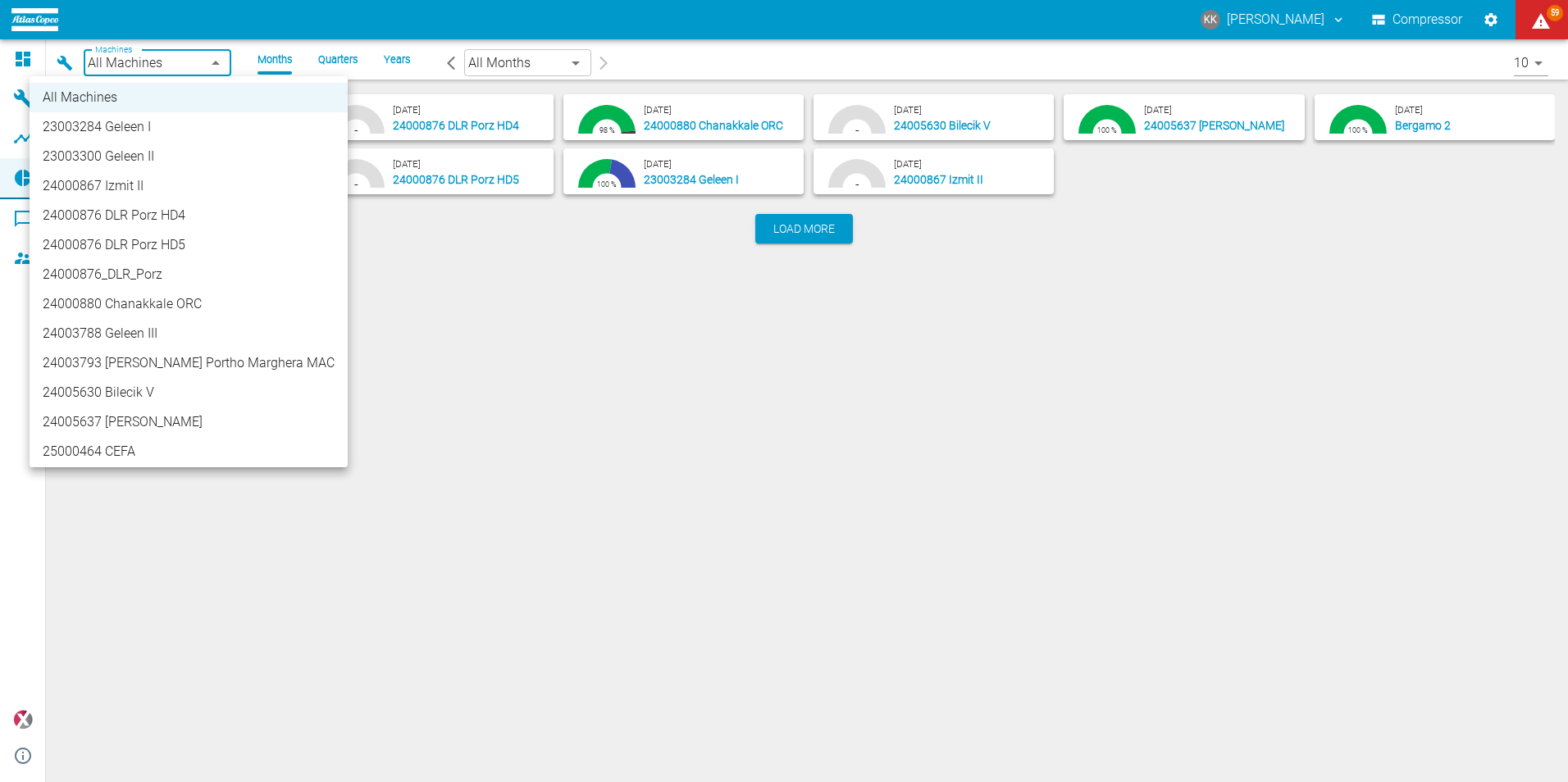
click at [151, 301] on li "24000880 Chanakkale ORC" at bounding box center [189, 304] width 318 height 30
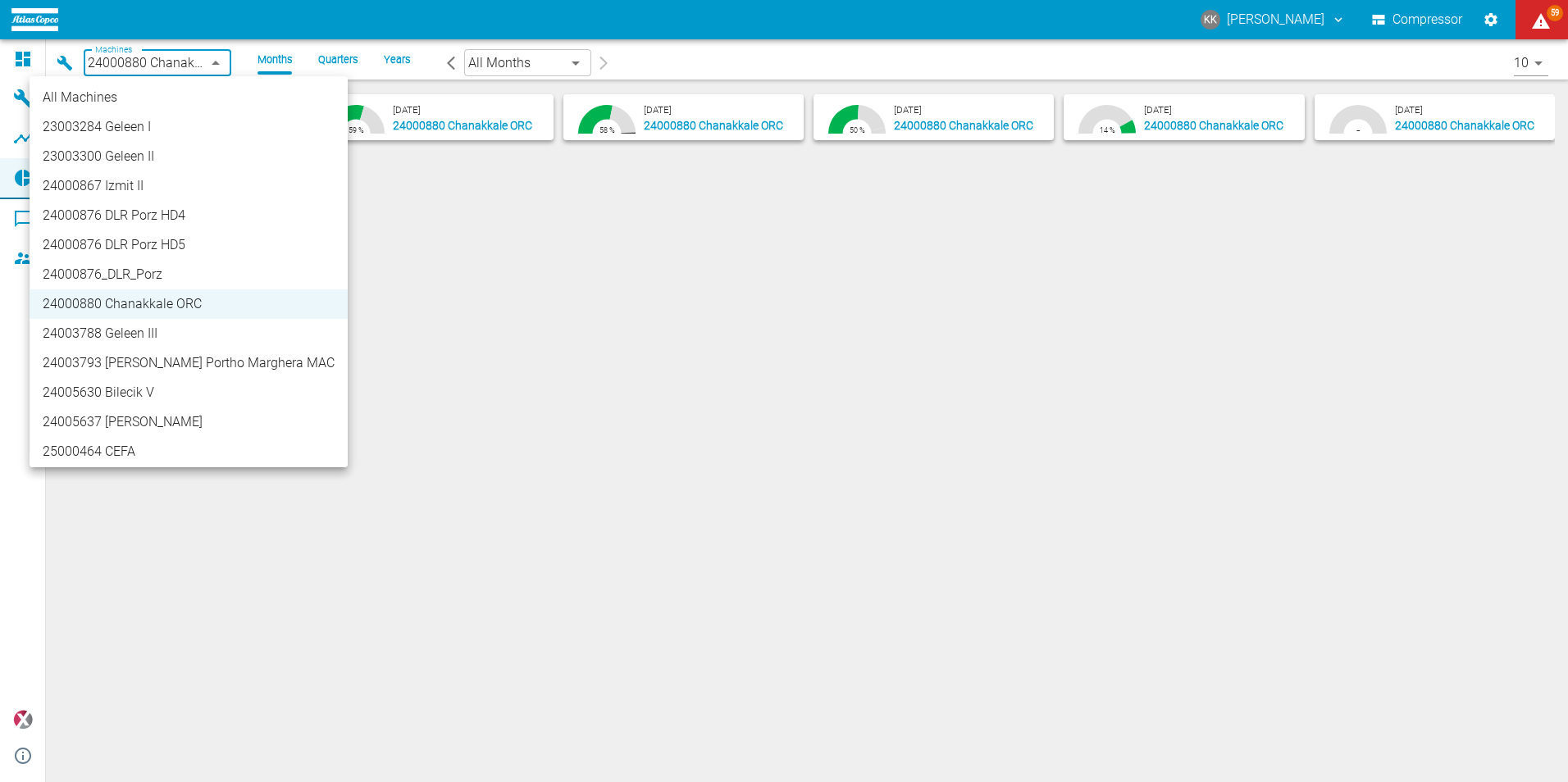
click at [210, 58] on body "KK Kristian Knobbe Compressor 59 Dashboard Machines Analyses Reports Comments M…" at bounding box center [784, 391] width 1568 height 782
click at [132, 392] on li "24005630 Bilecik V" at bounding box center [189, 393] width 318 height 30
type input "b48b5ee9-5b0f-4e9b-8d38-f8dc2d5465f2"
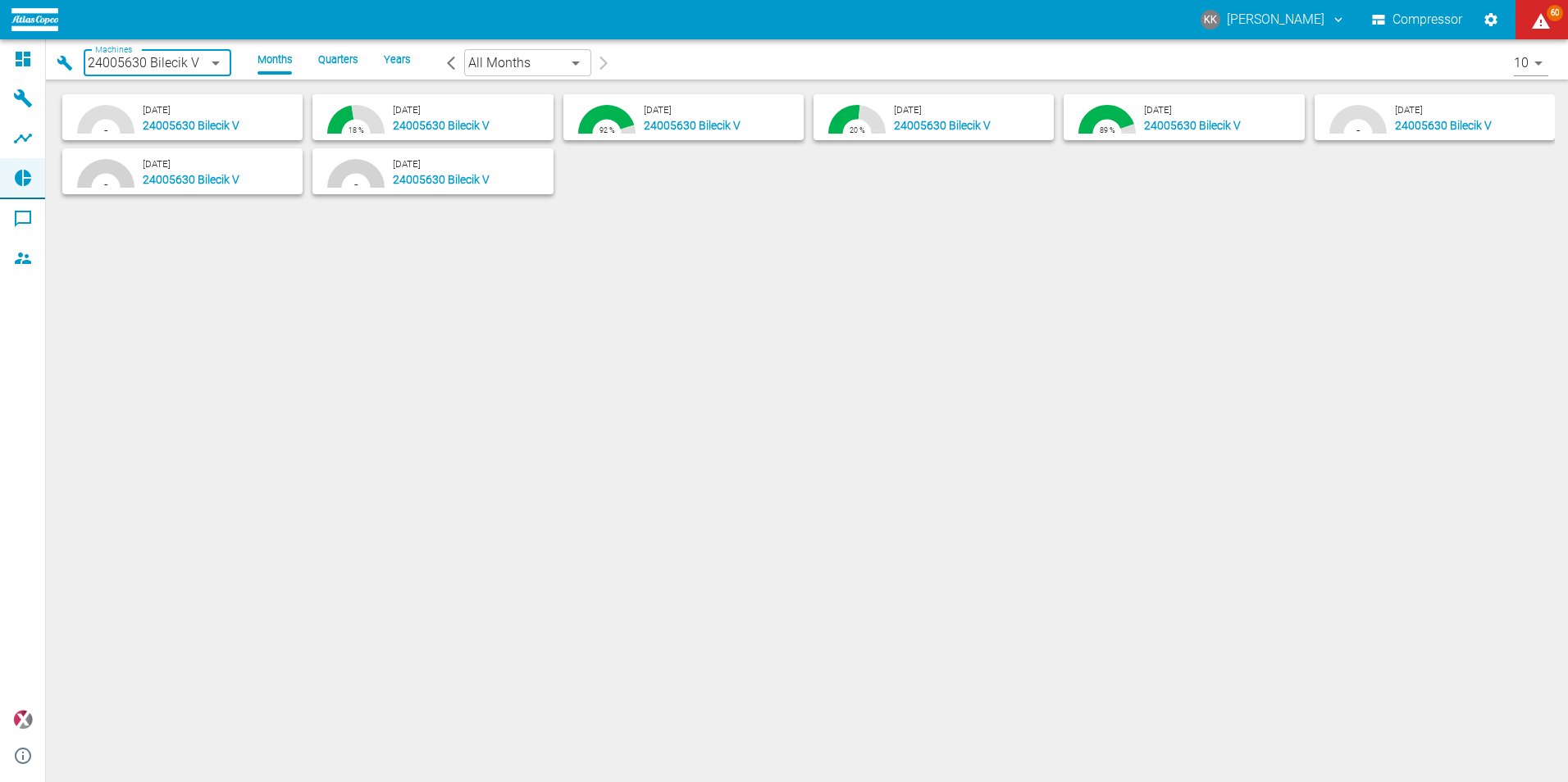
click at [220, 55] on body "KK Kristian Knobbe Compressor 60 Dashboard Machines Analyses Reports Comments M…" at bounding box center [784, 391] width 1568 height 782
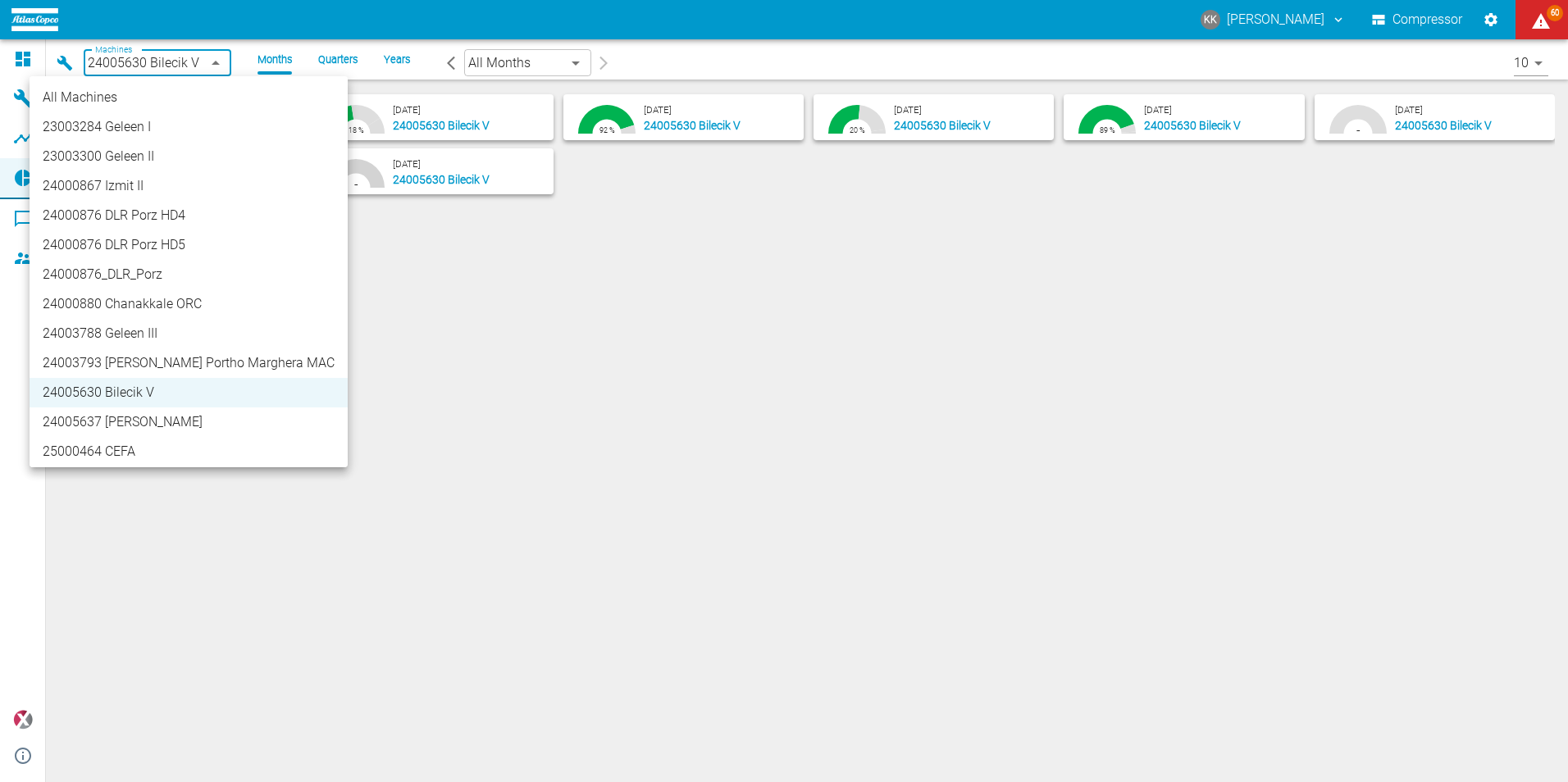
click at [73, 96] on li "All Machines" at bounding box center [189, 98] width 318 height 30
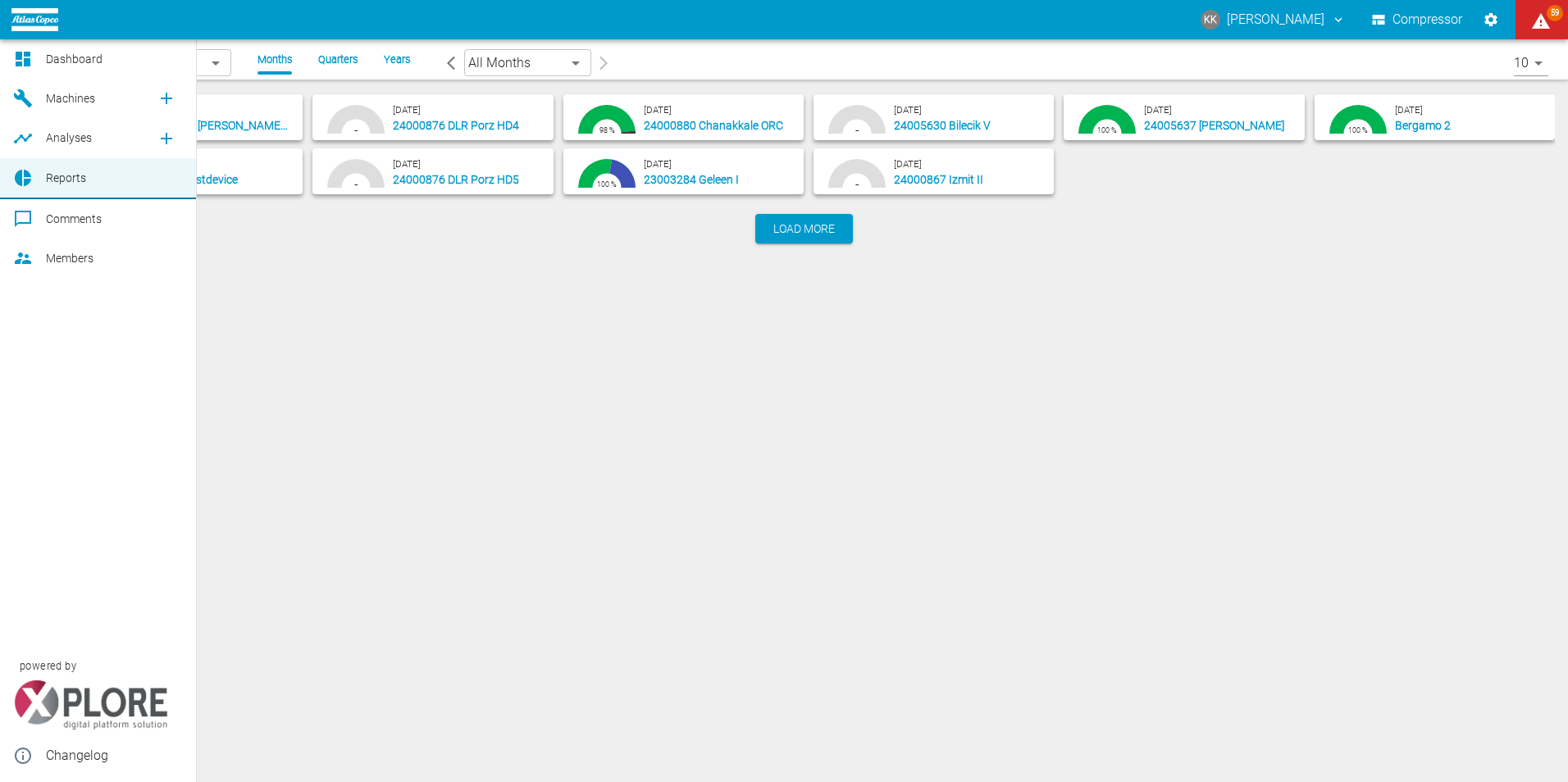
click at [58, 55] on span "Dashboard" at bounding box center [74, 59] width 56 height 13
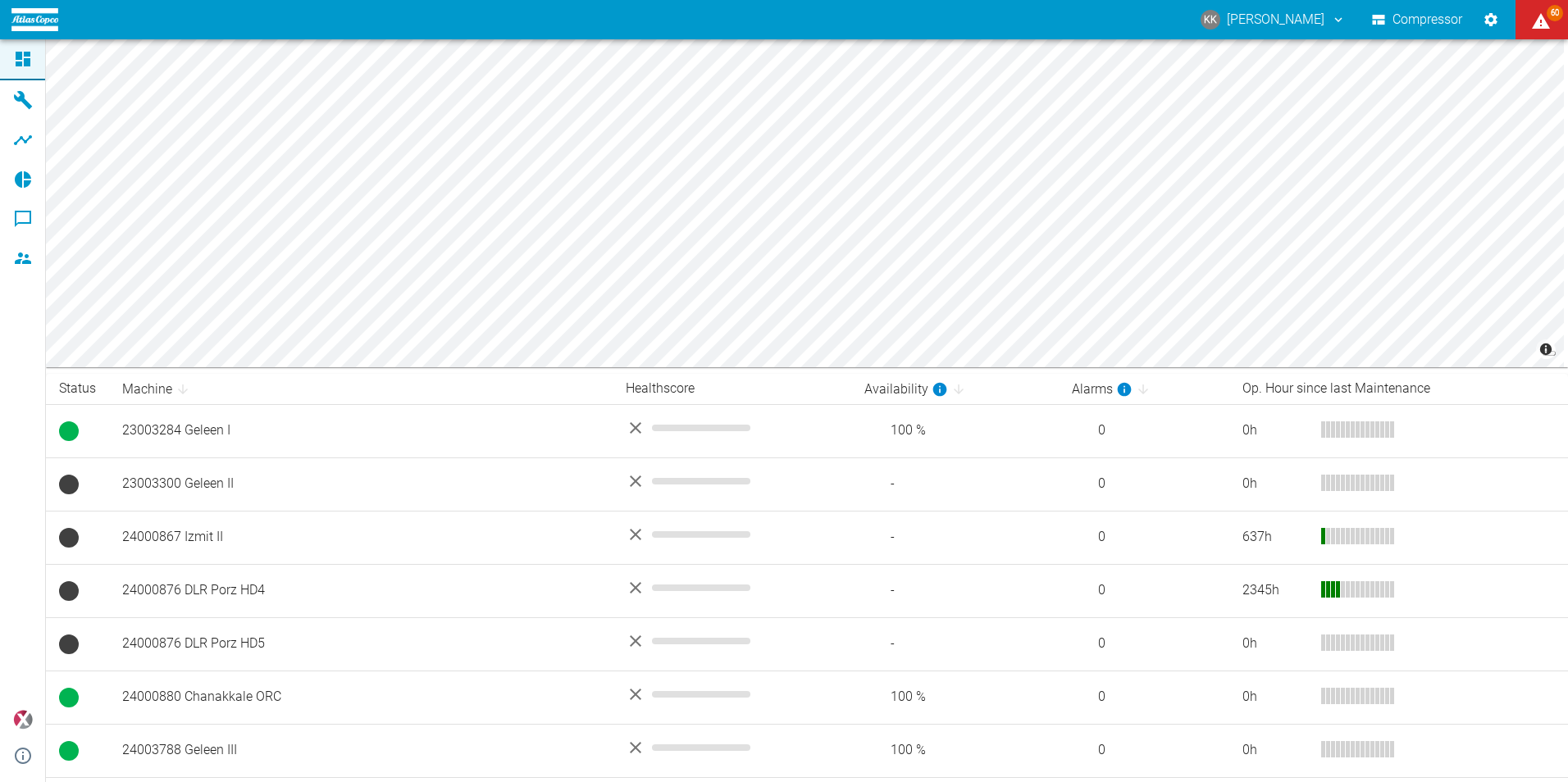
scroll to position [316, 0]
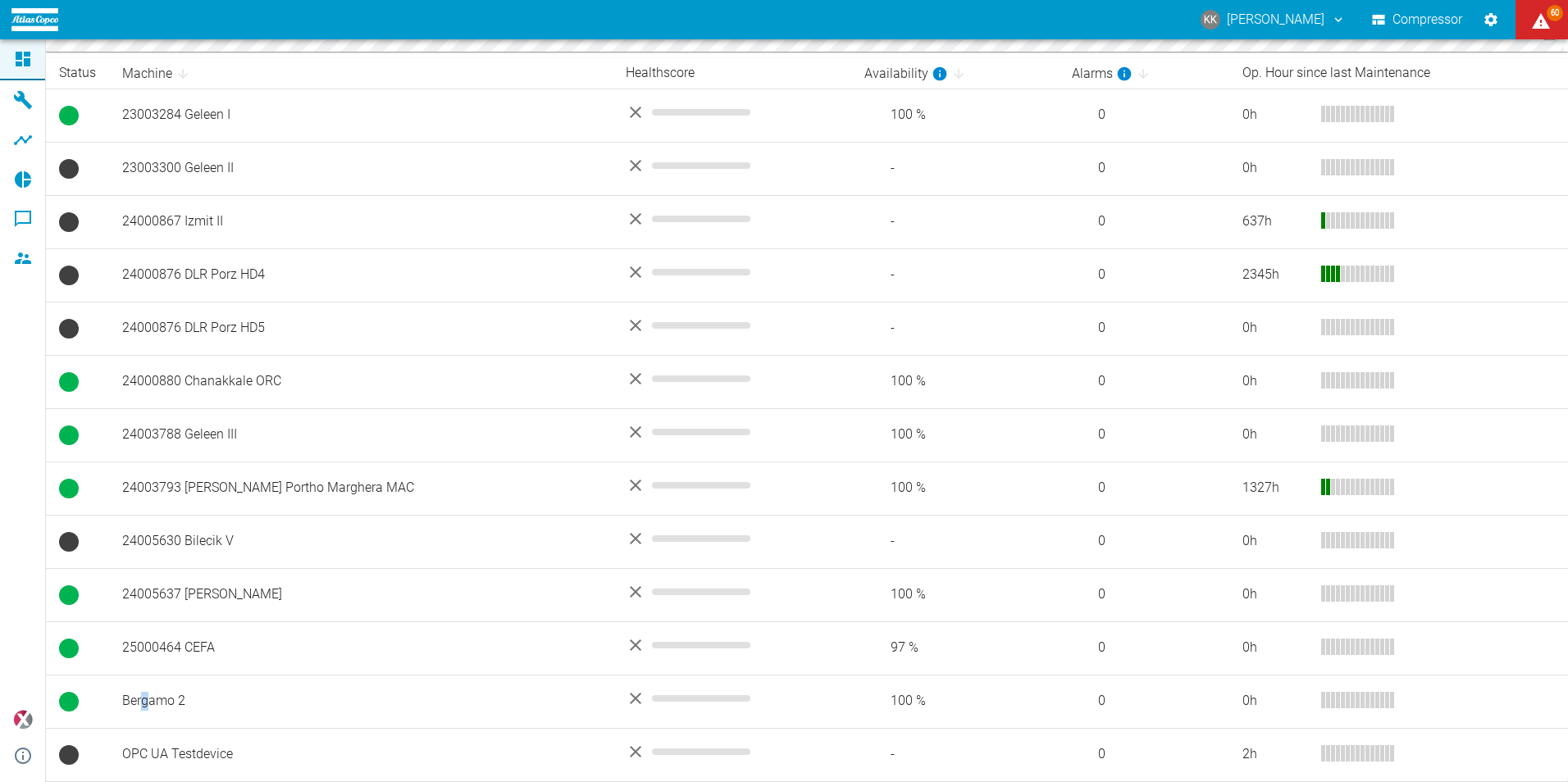
click at [145, 698] on td "Bergamo 2" at bounding box center [361, 701] width 503 height 54
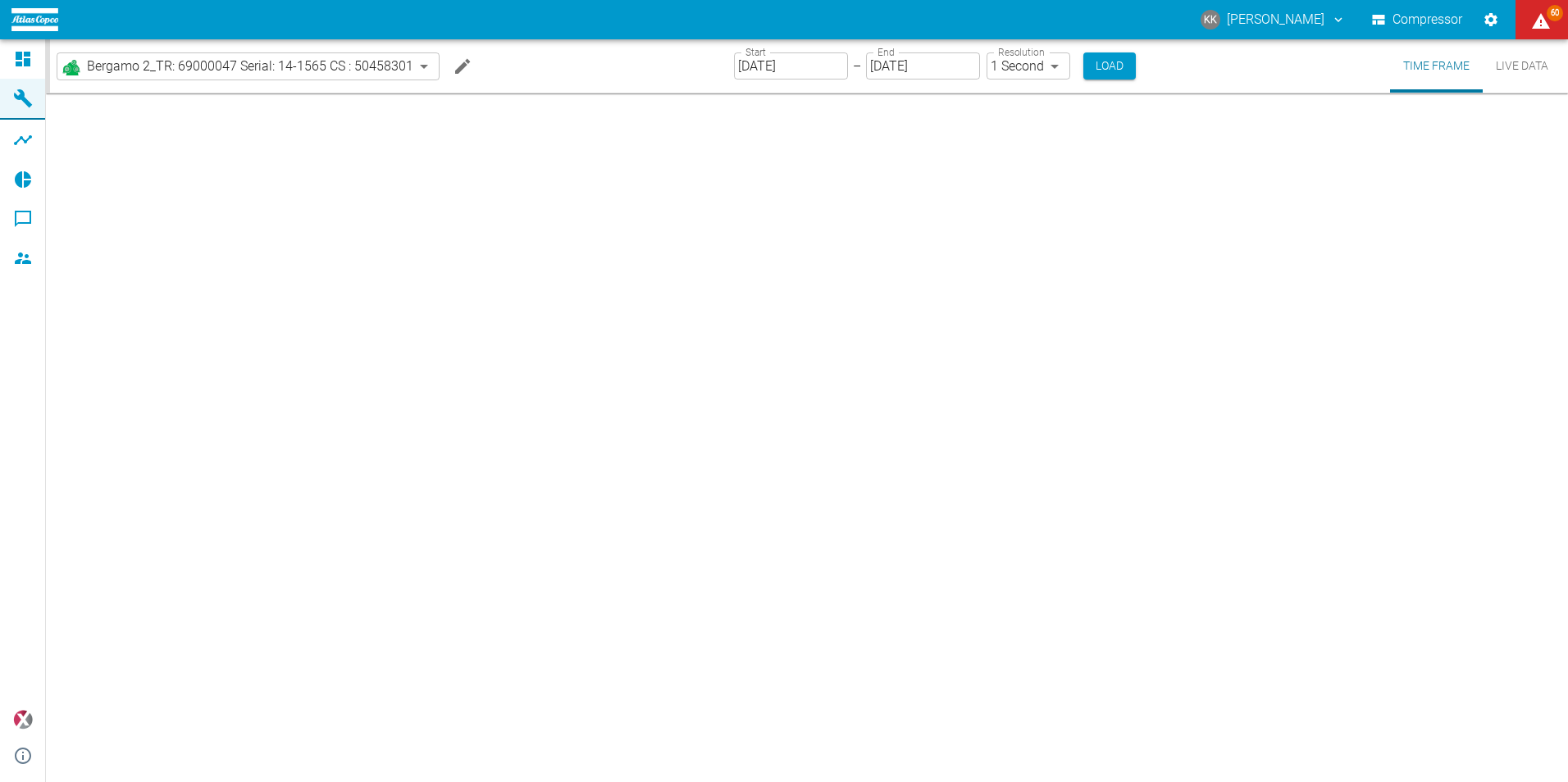
type input "2min"
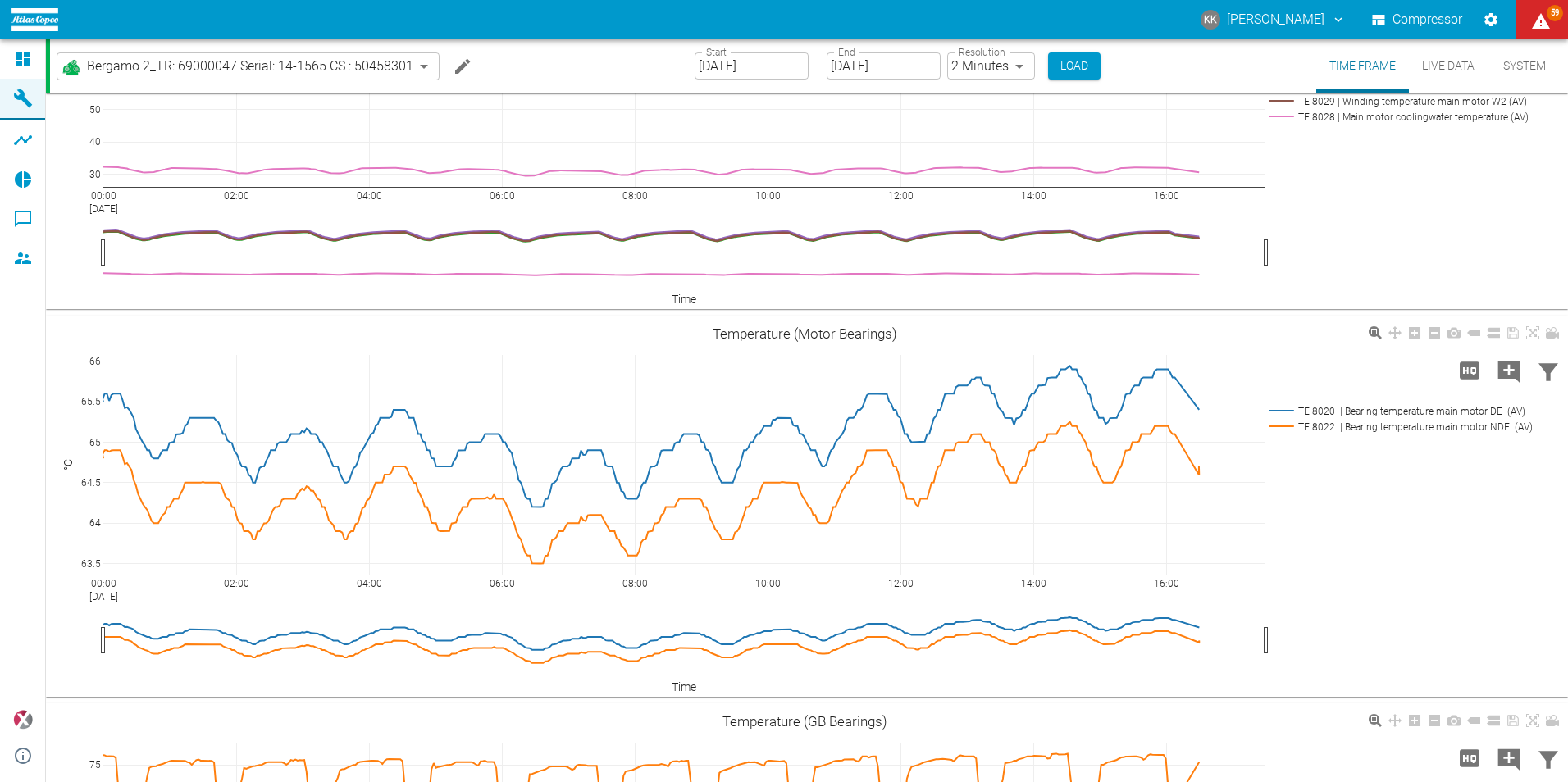
scroll to position [2542, 0]
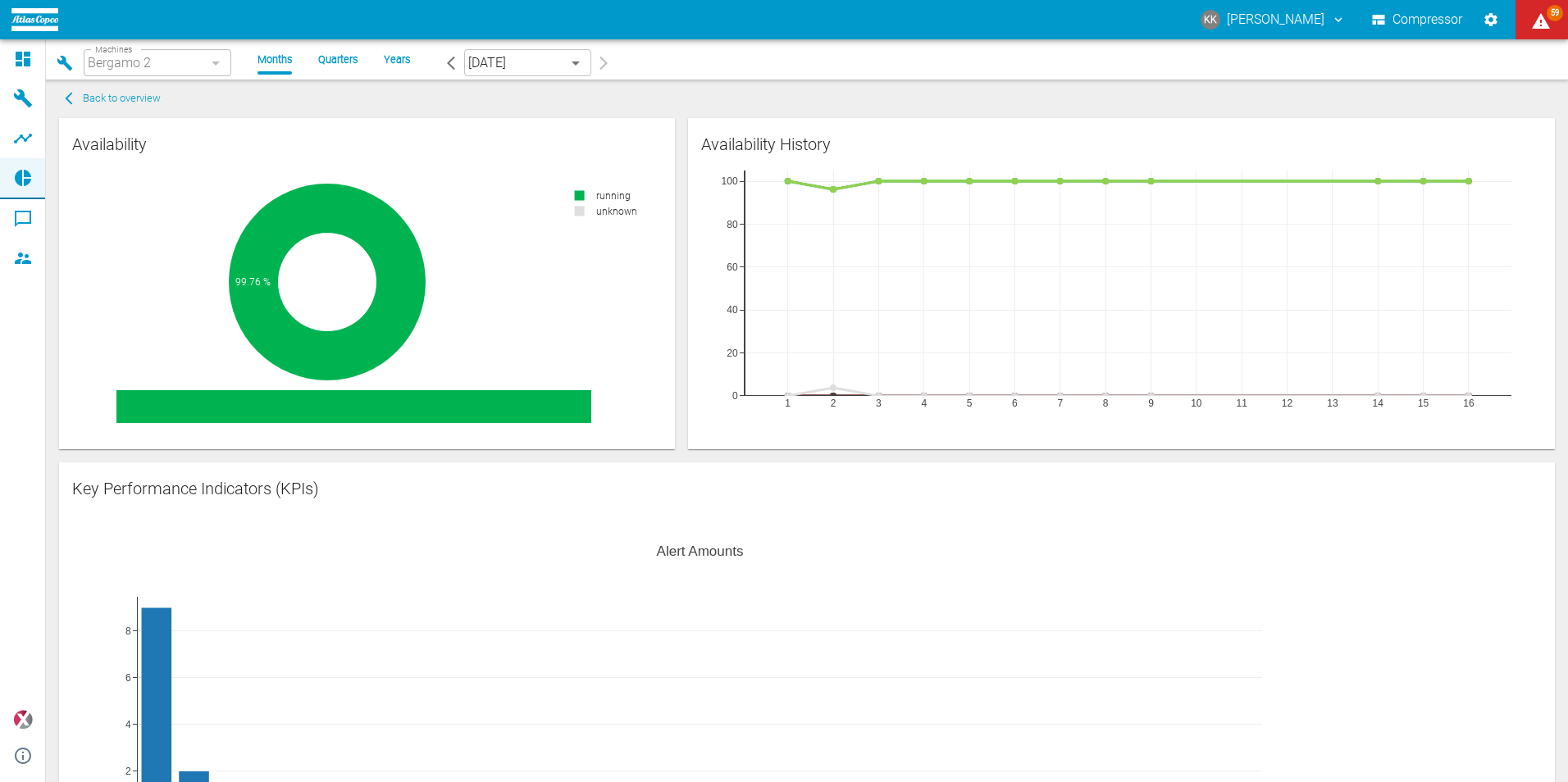
click at [139, 67] on div "Bergamo 2" at bounding box center [157, 62] width 148 height 27
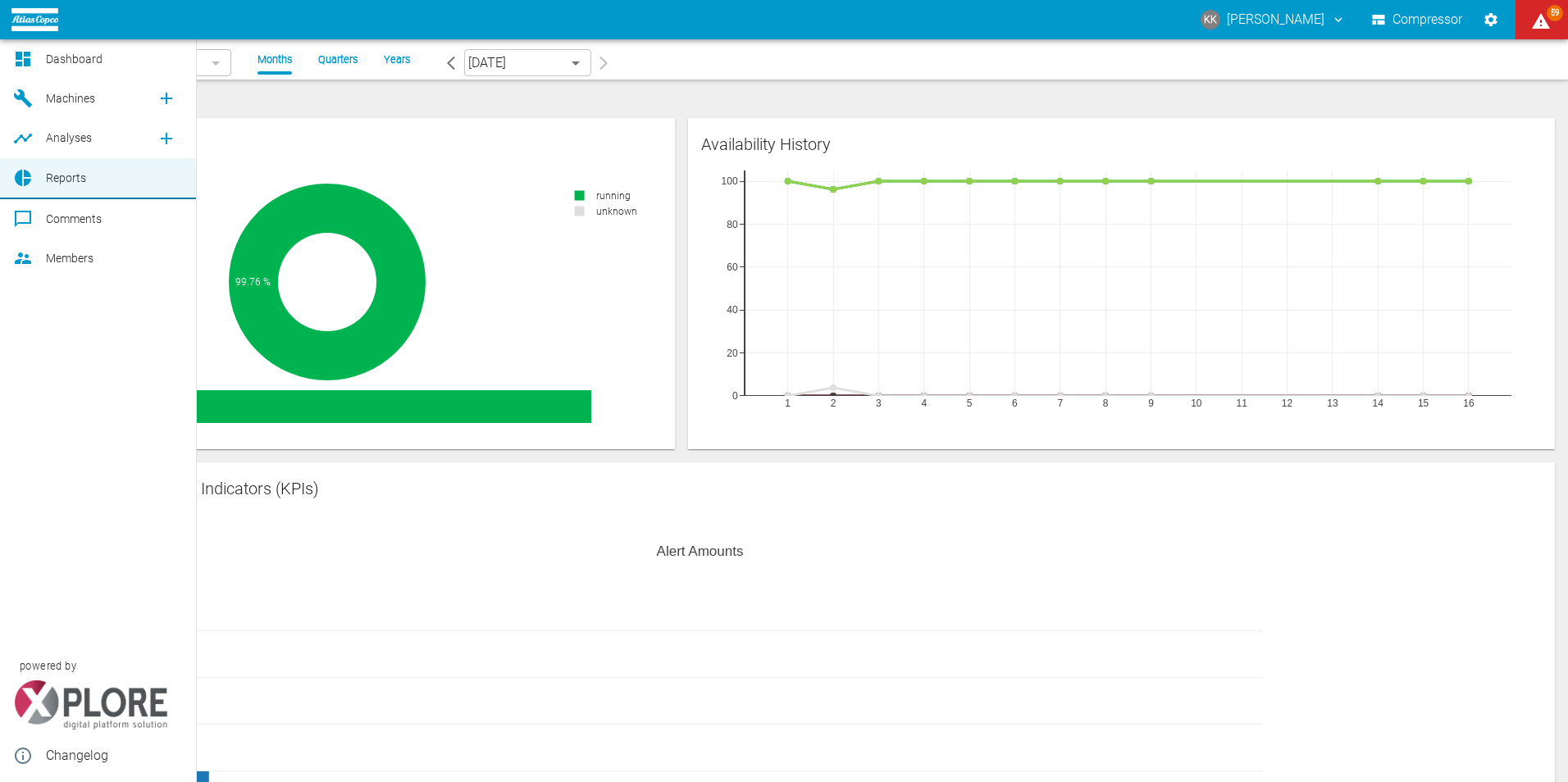
click at [80, 55] on span "Dashboard" at bounding box center [74, 59] width 56 height 13
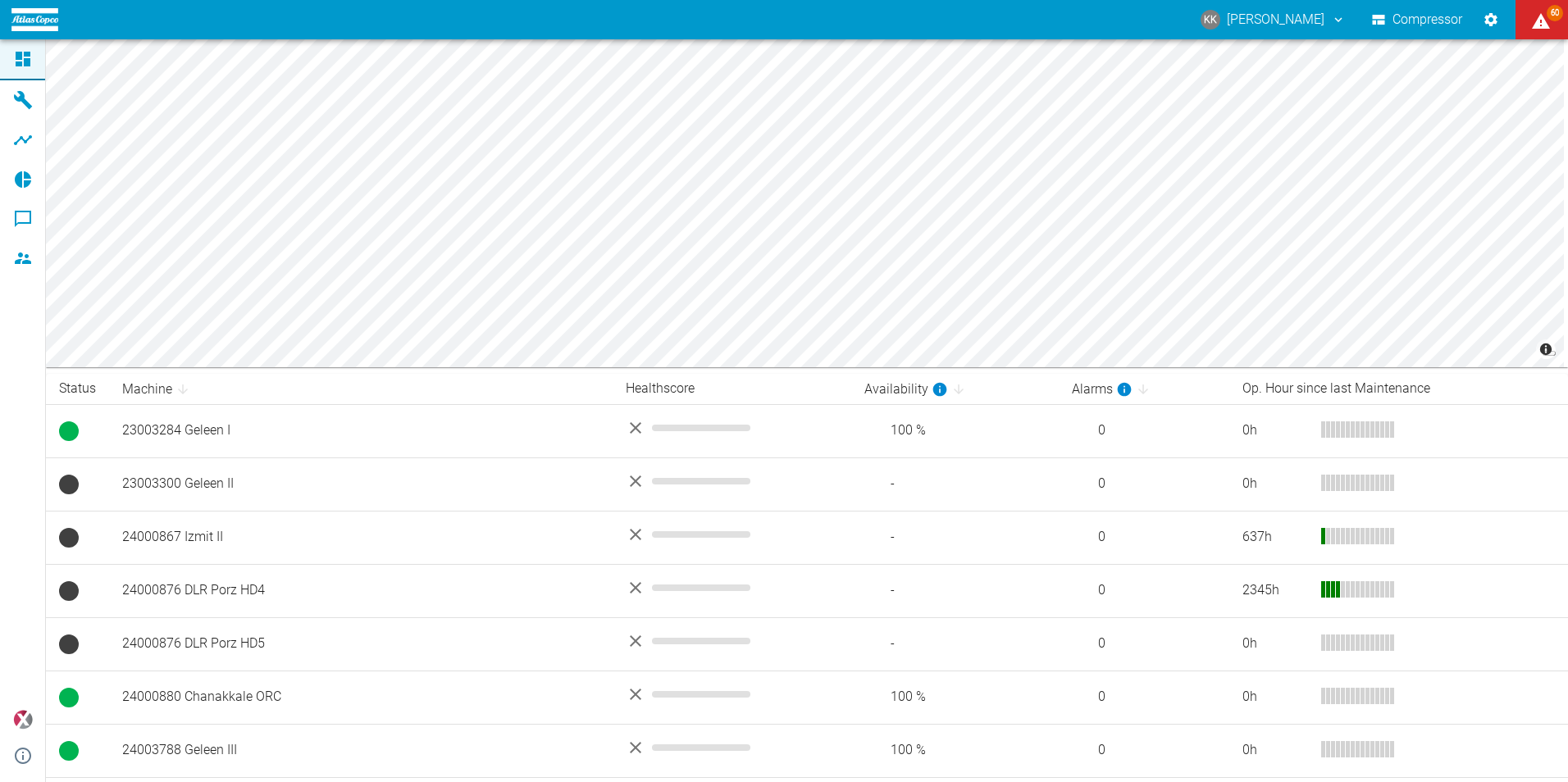
scroll to position [316, 0]
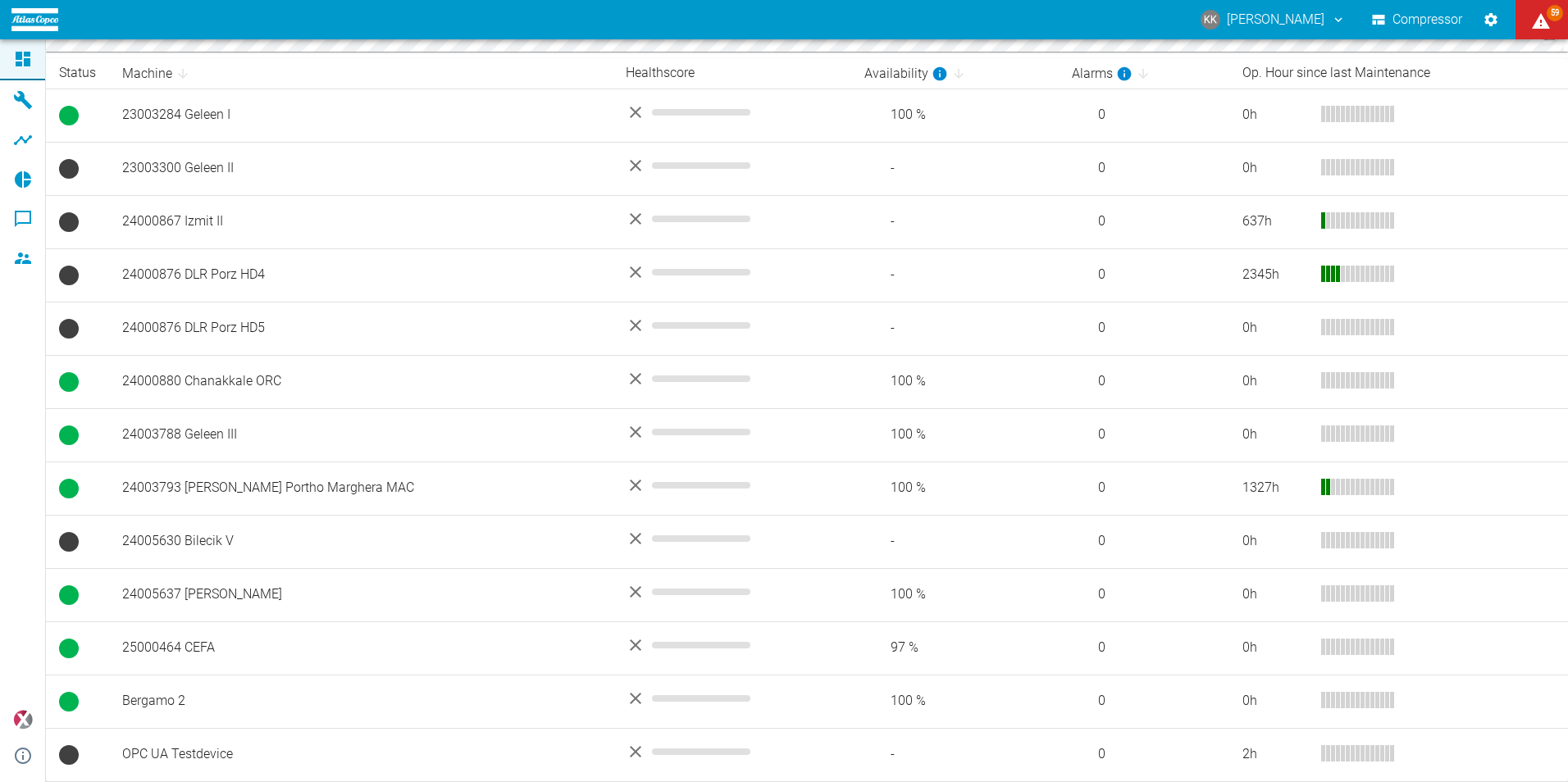
click at [163, 702] on td "Bergamo 2" at bounding box center [361, 701] width 503 height 54
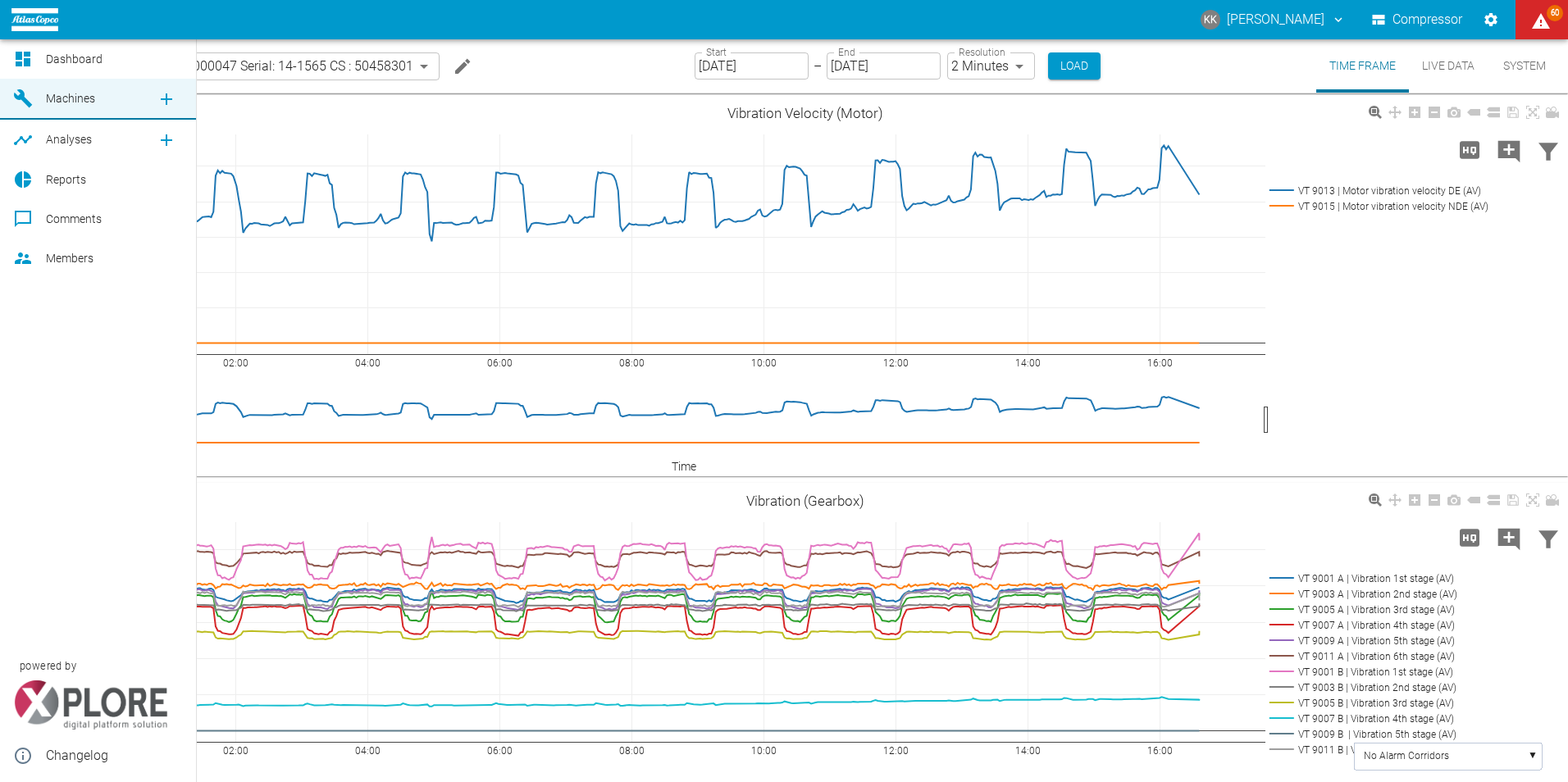
click at [62, 58] on span "Dashboard" at bounding box center [74, 59] width 56 height 13
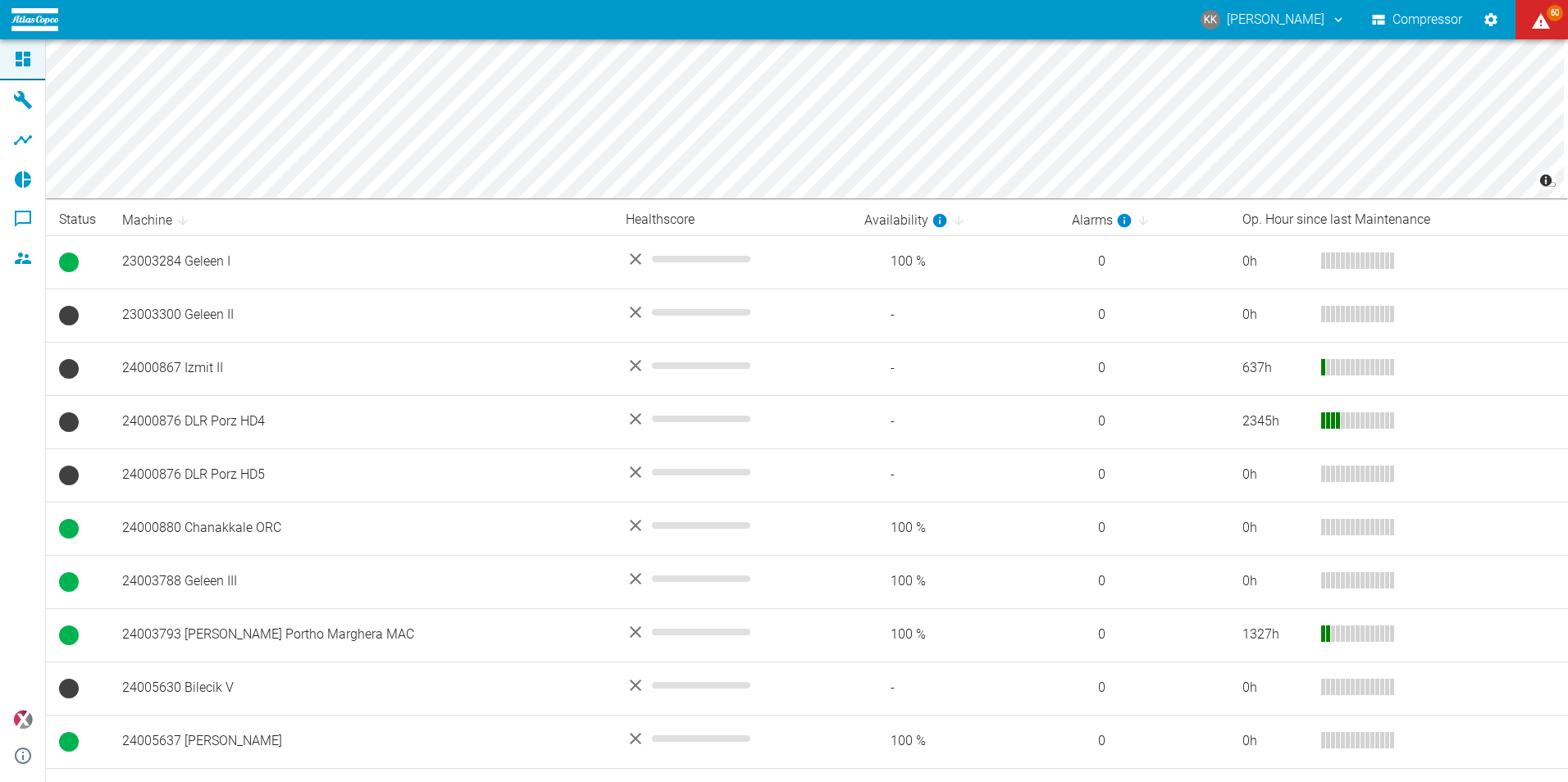
scroll to position [316, 0]
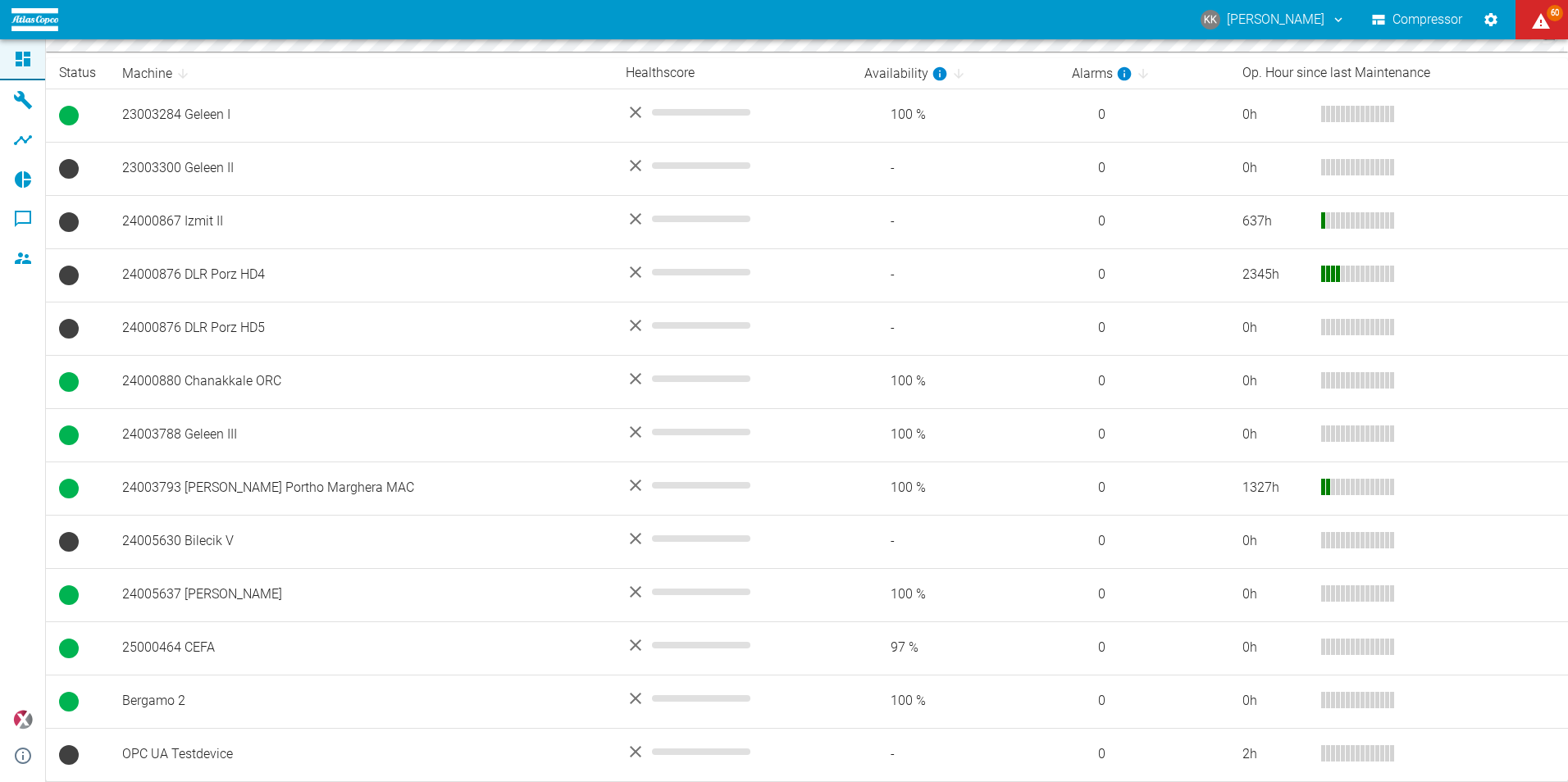
click at [157, 703] on td "Bergamo 2" at bounding box center [361, 701] width 503 height 54
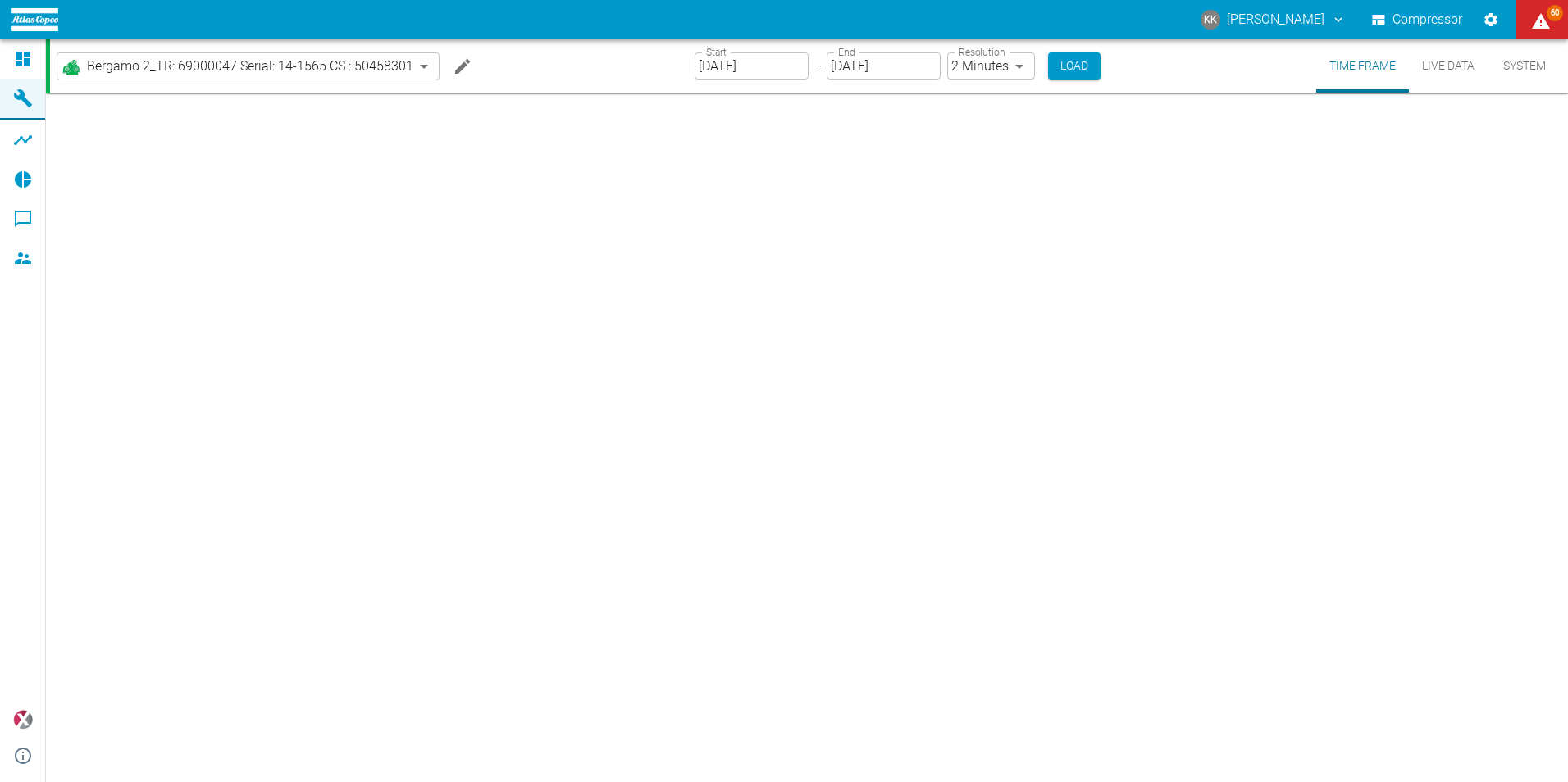
type input "2min"
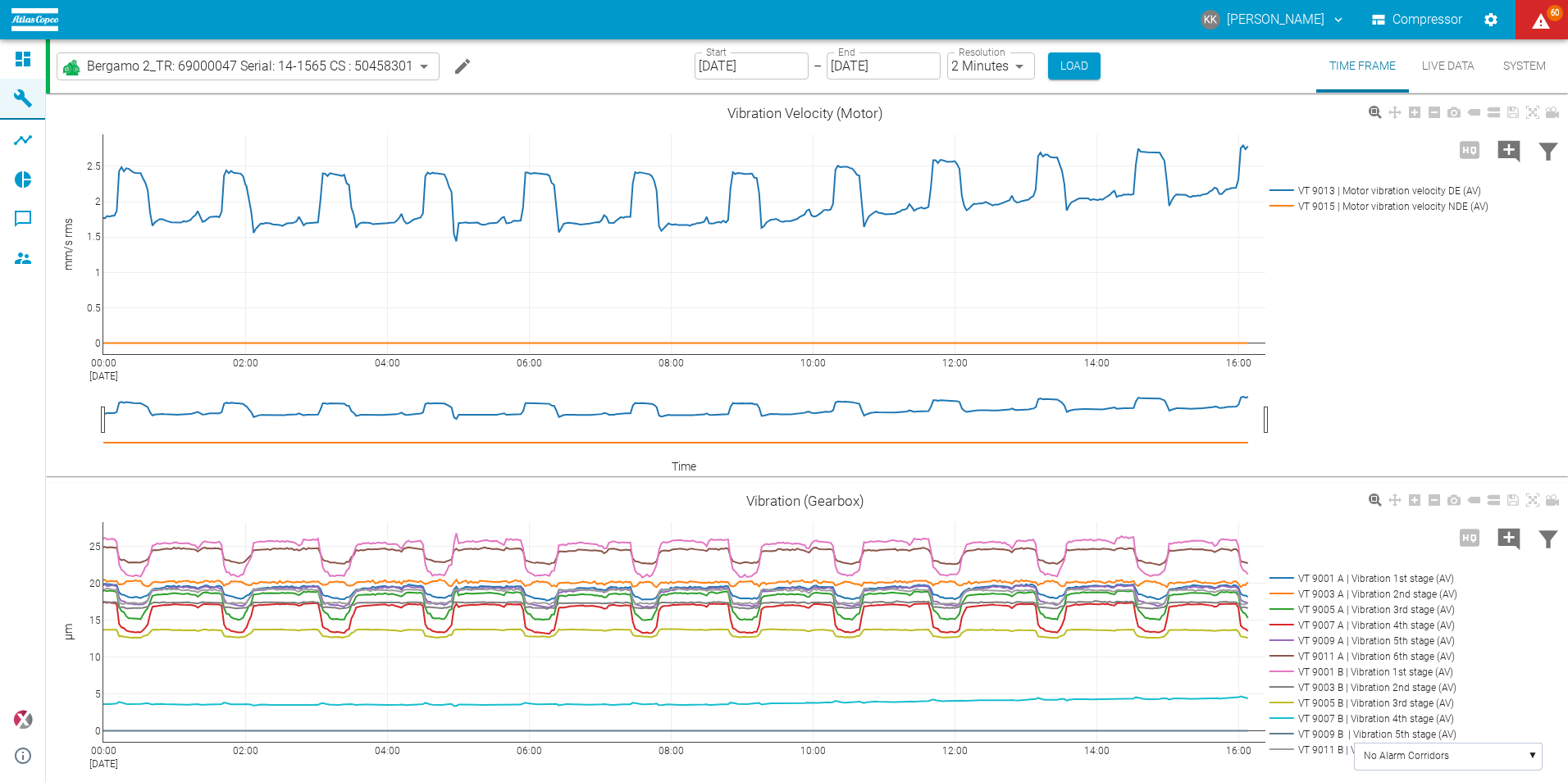
click at [765, 62] on input "09/17/2025" at bounding box center [752, 66] width 114 height 27
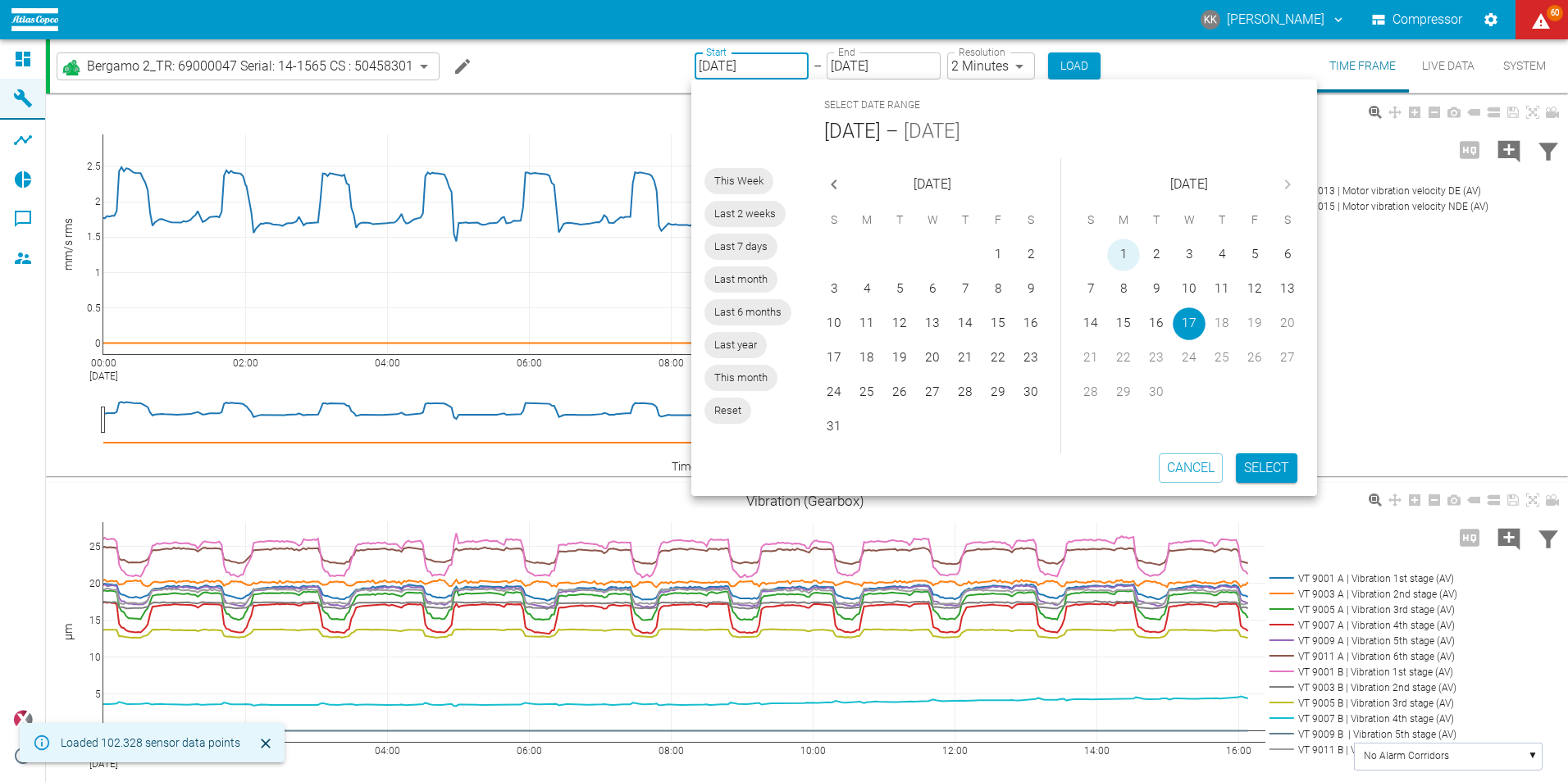
click at [1123, 252] on button "1" at bounding box center [1123, 254] width 33 height 33
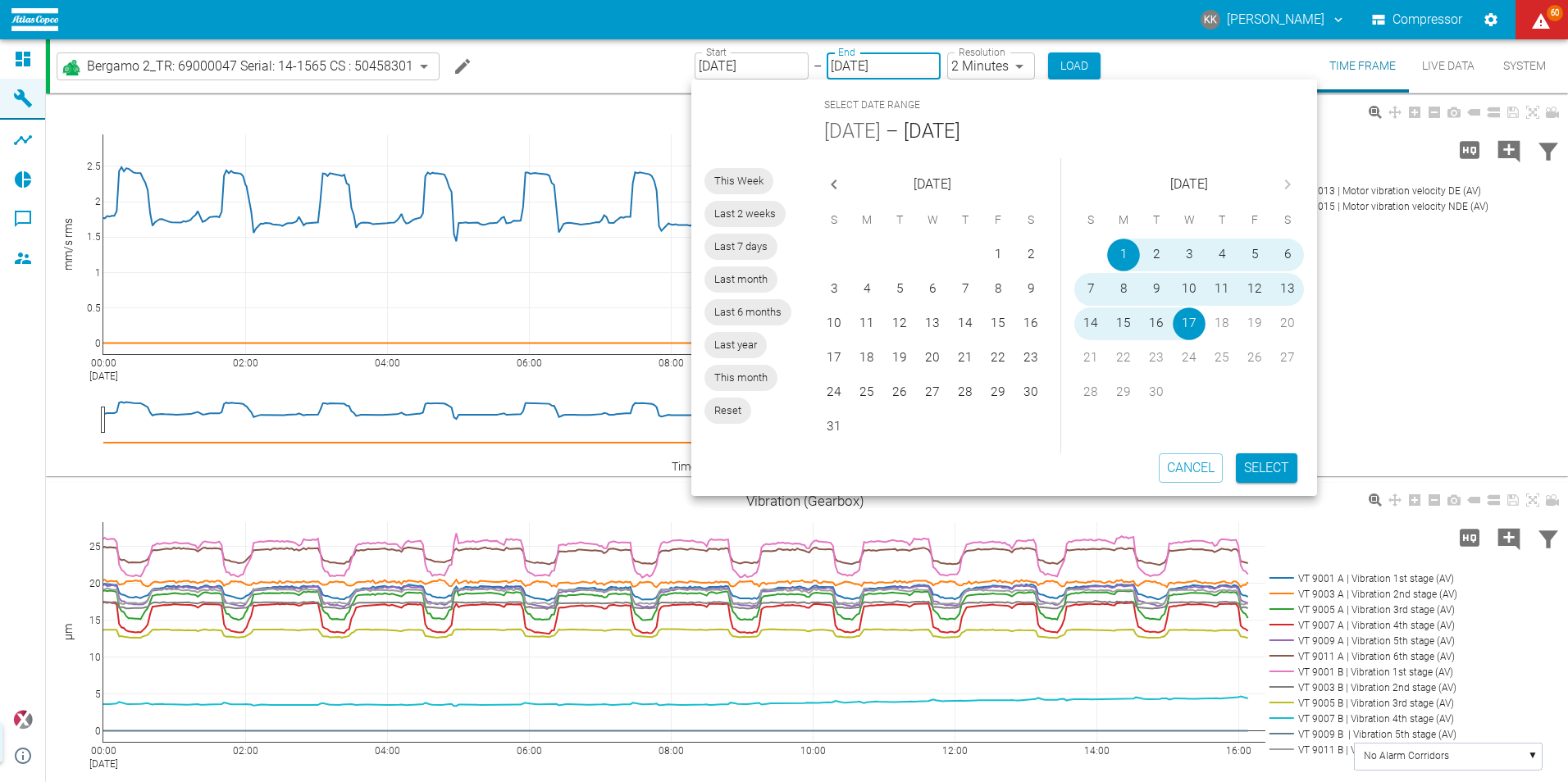
type input "[DATE]"
click at [1265, 466] on button "Select" at bounding box center [1266, 469] width 62 height 30
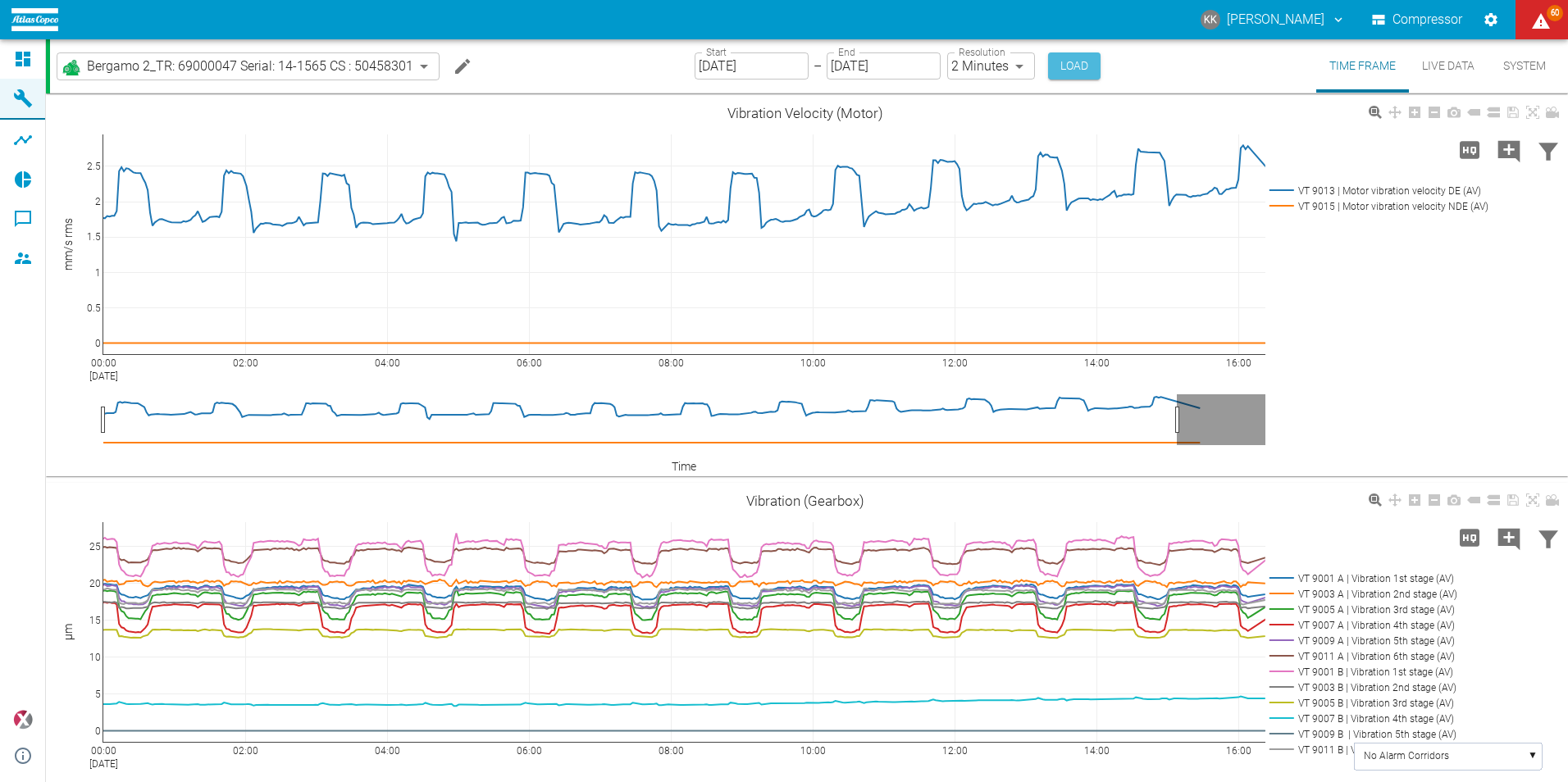
click at [1073, 67] on button "Load" at bounding box center [1075, 66] width 53 height 27
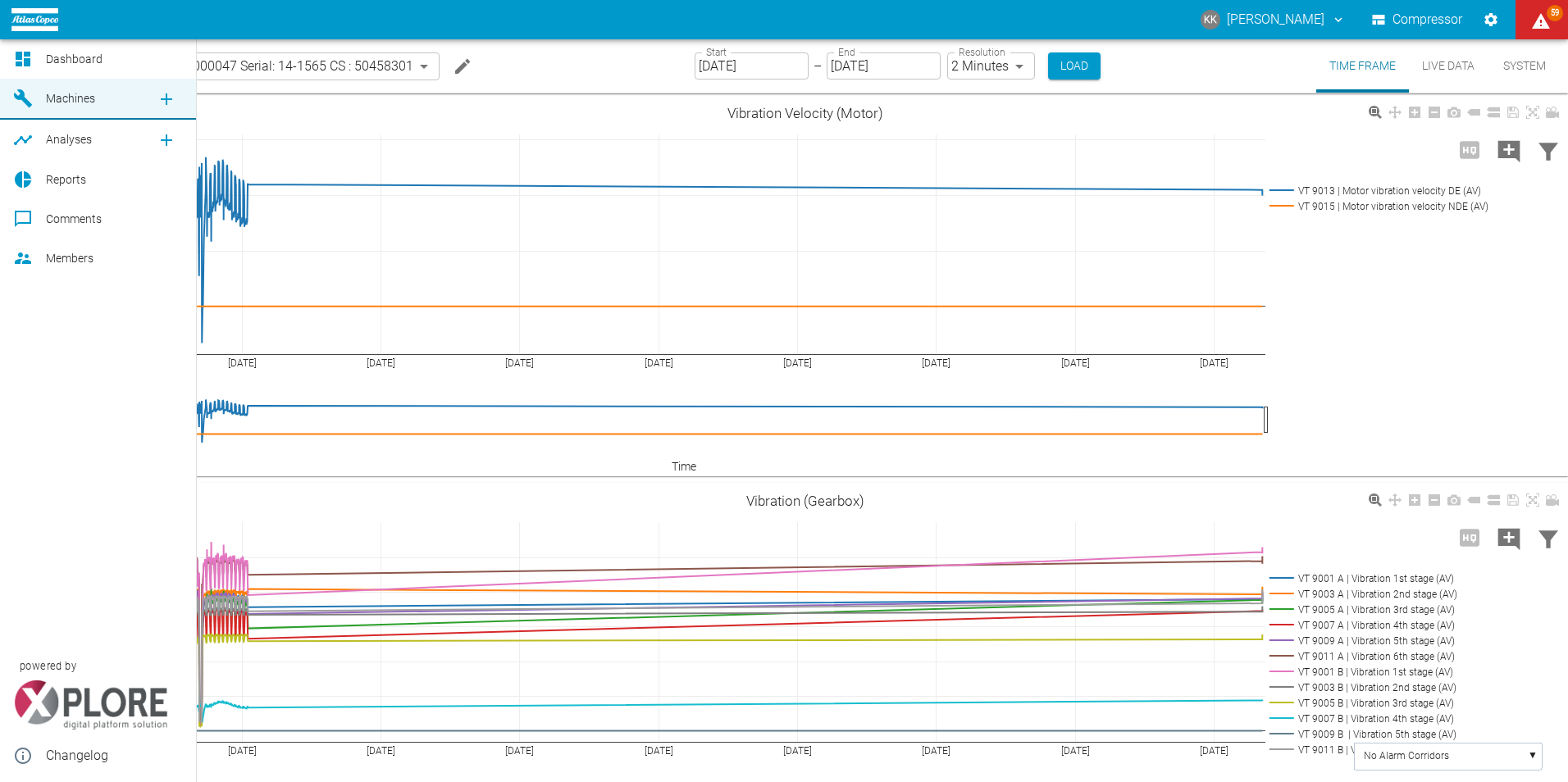
click at [58, 55] on span "Dashboard" at bounding box center [74, 59] width 56 height 13
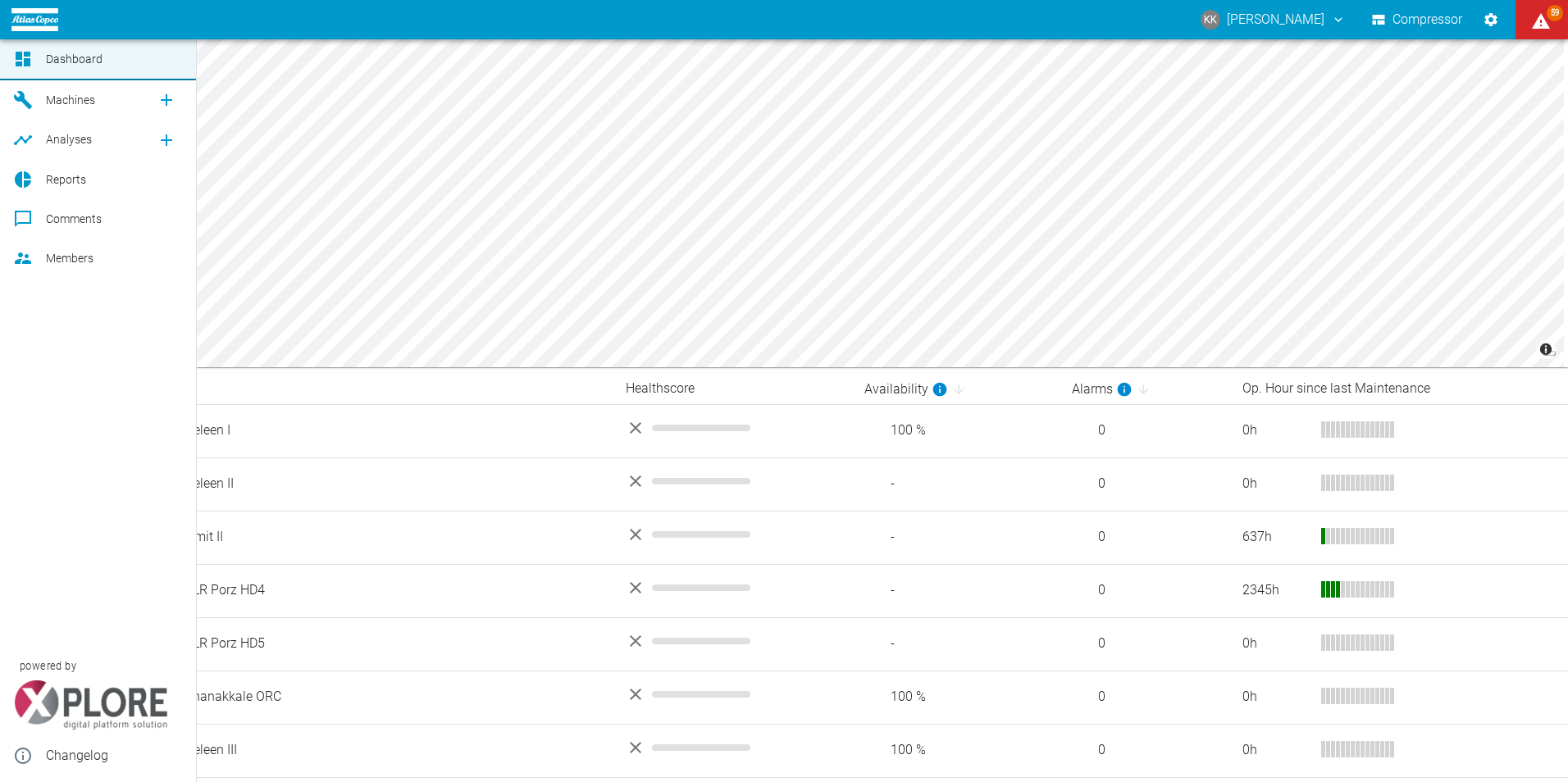
click at [62, 96] on span "Machines" at bounding box center [70, 99] width 49 height 13
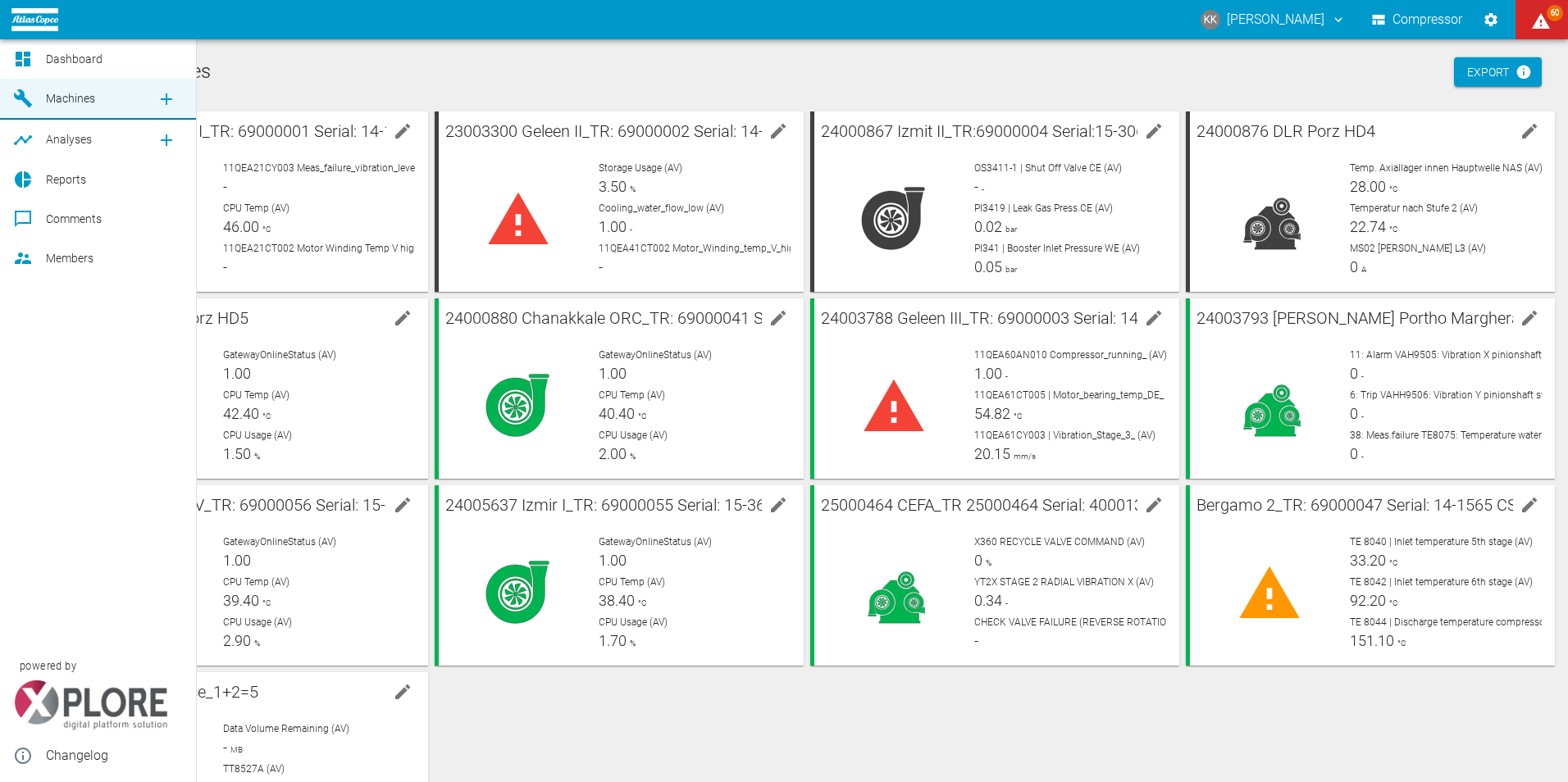
click at [68, 57] on span "Dashboard" at bounding box center [74, 59] width 56 height 13
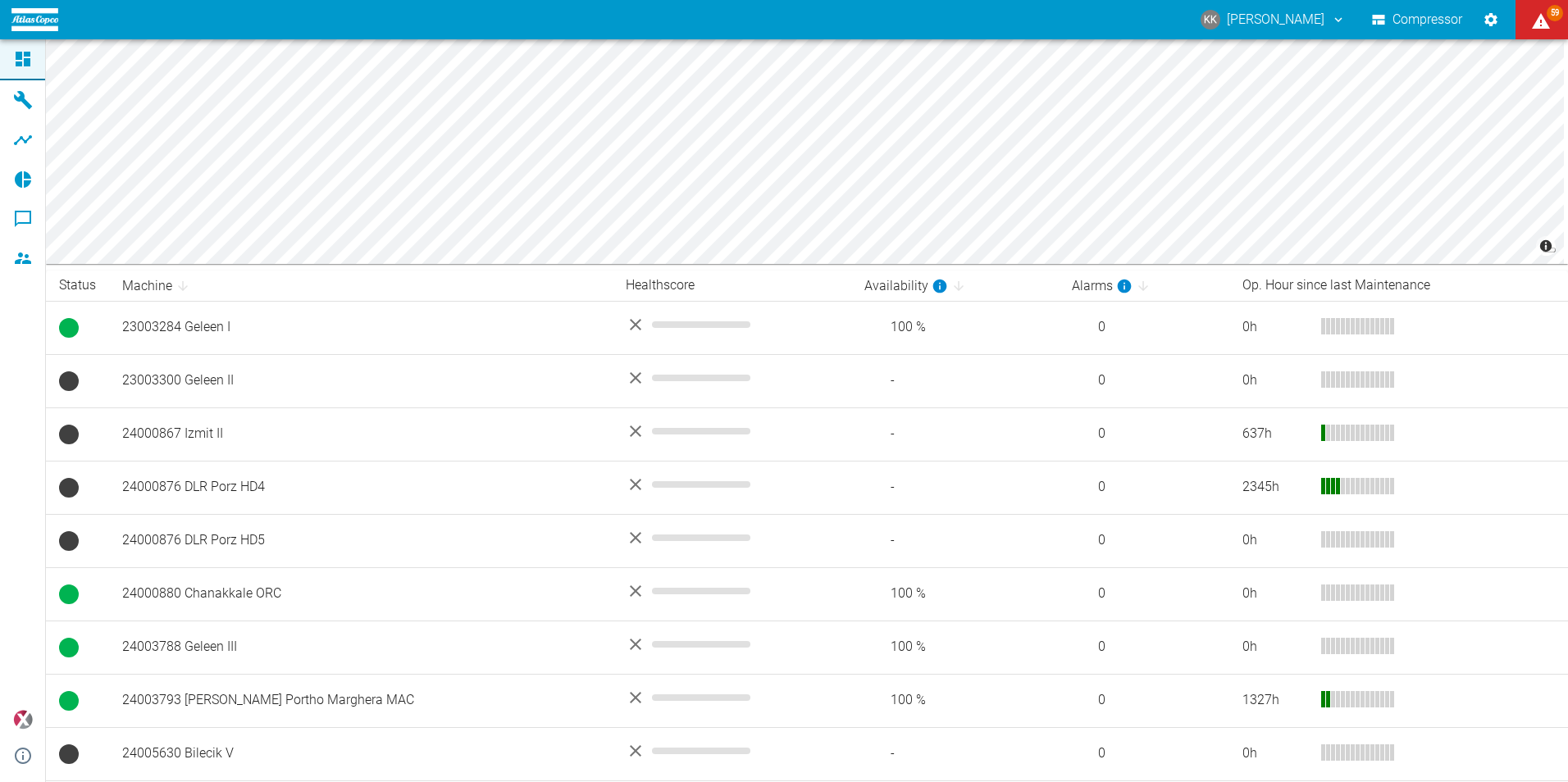
scroll to position [316, 0]
